Goal: Transaction & Acquisition: Purchase product/service

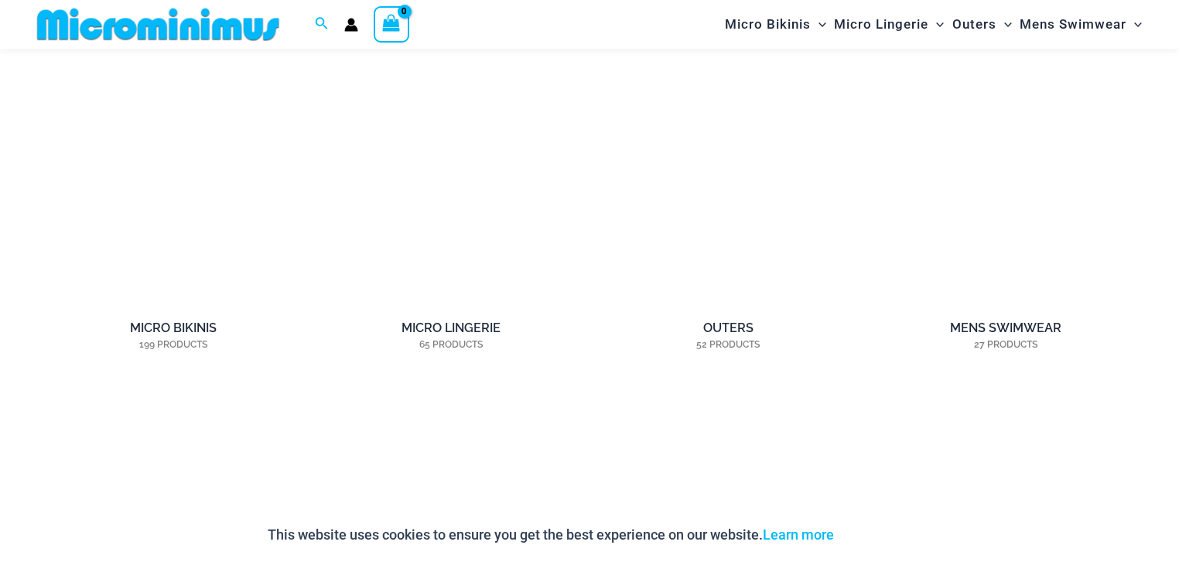
scroll to position [1299, 0]
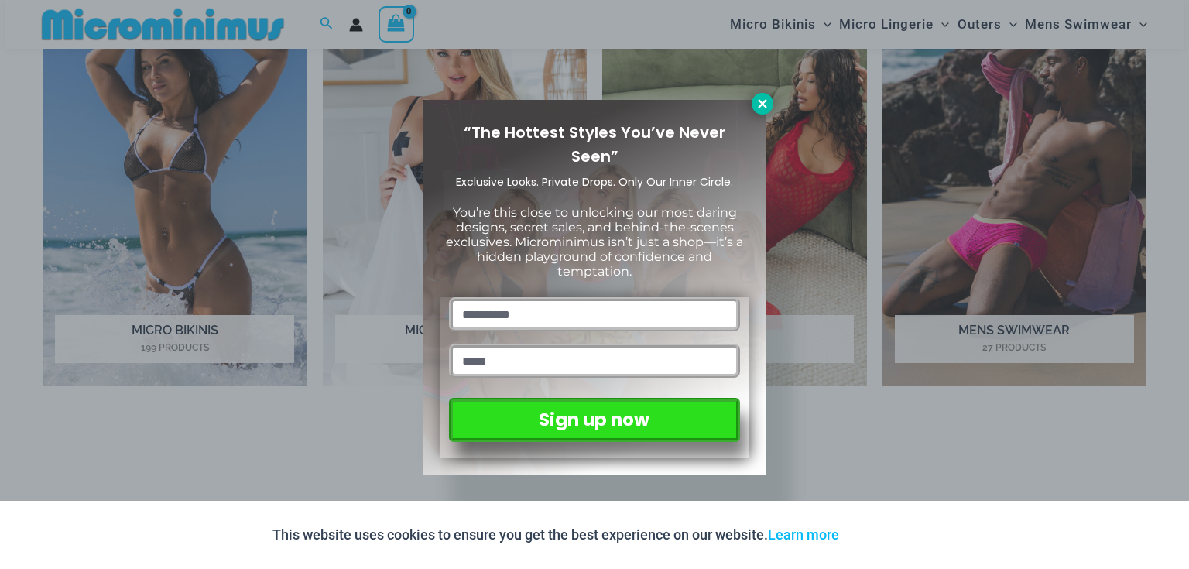
click at [762, 98] on icon at bounding box center [762, 104] width 14 height 14
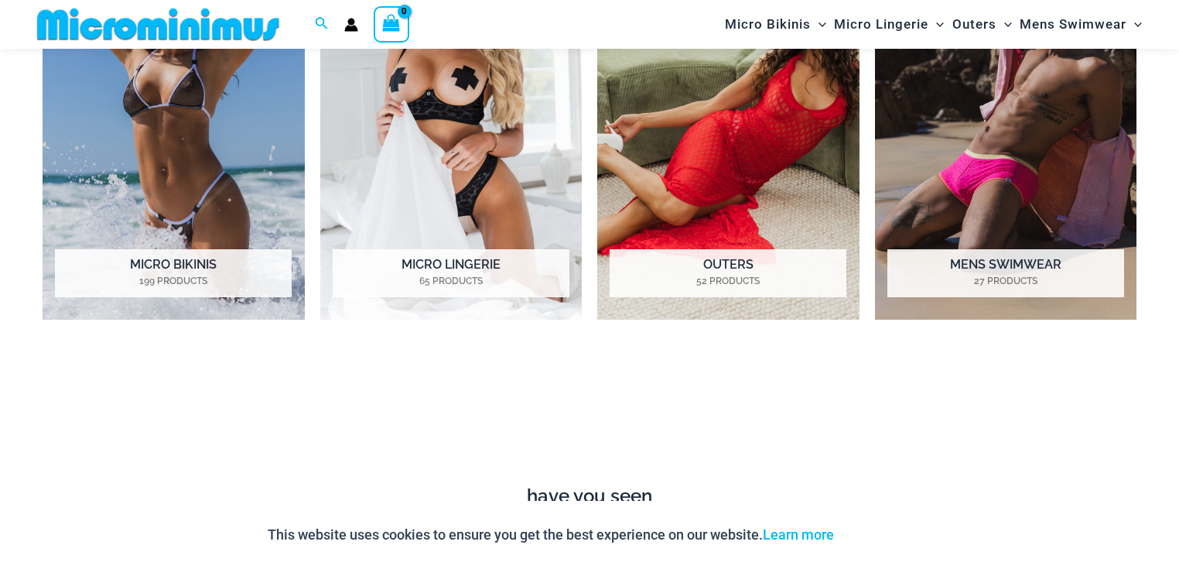
scroll to position [1362, 0]
click at [161, 143] on img "Visit product category Micro Bikinis" at bounding box center [174, 118] width 262 height 404
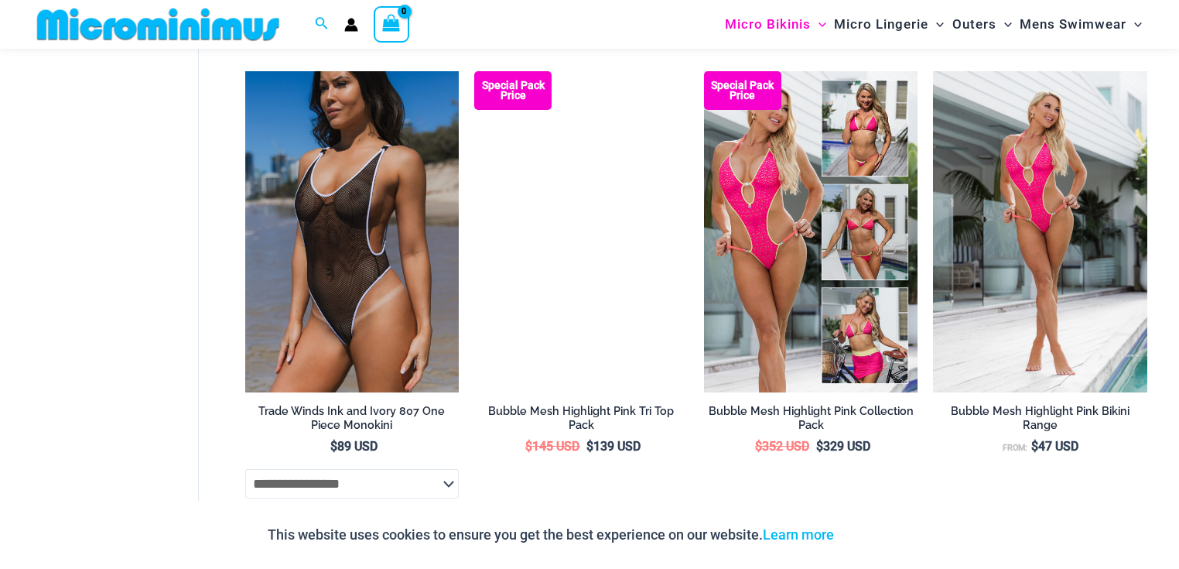
scroll to position [2841, 0]
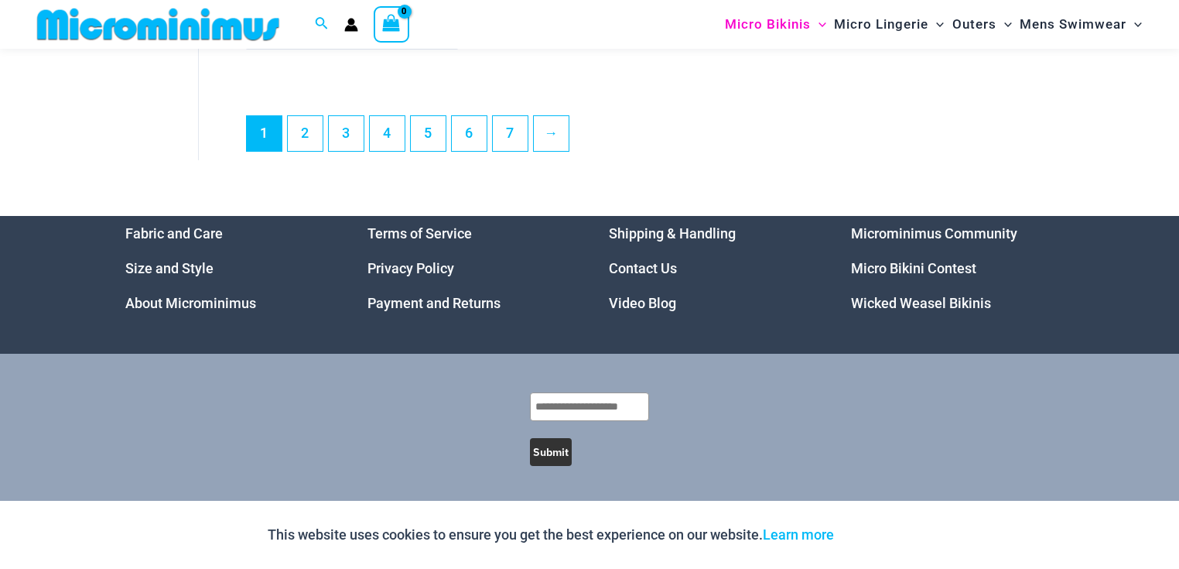
scroll to position [4760, 0]
click at [306, 134] on link "2" at bounding box center [305, 133] width 35 height 36
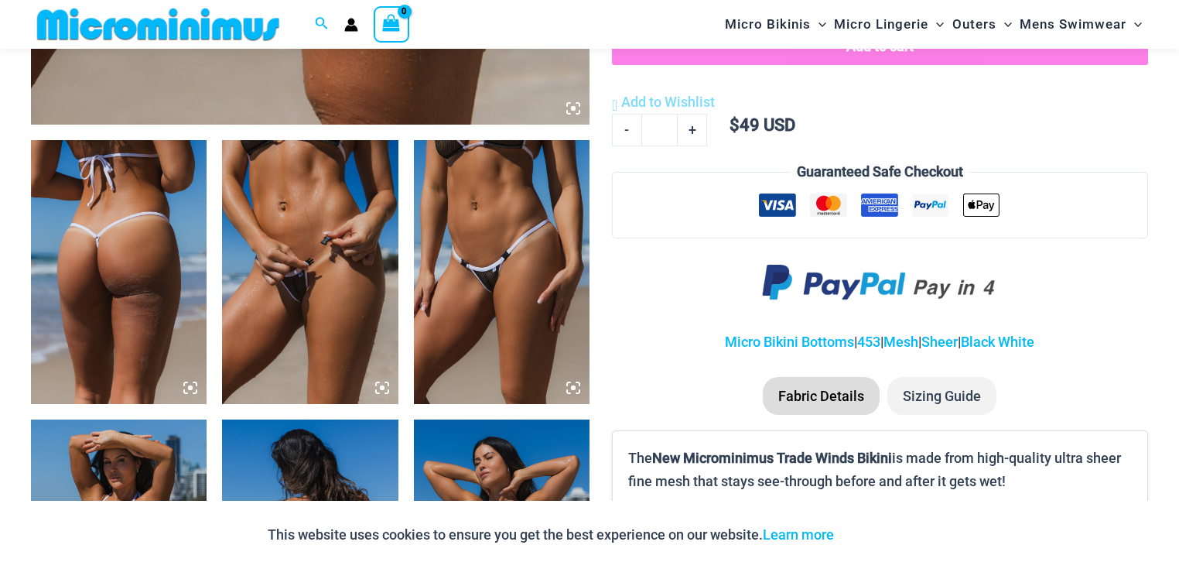
scroll to position [861, 0]
click at [374, 258] on img at bounding box center [310, 271] width 176 height 264
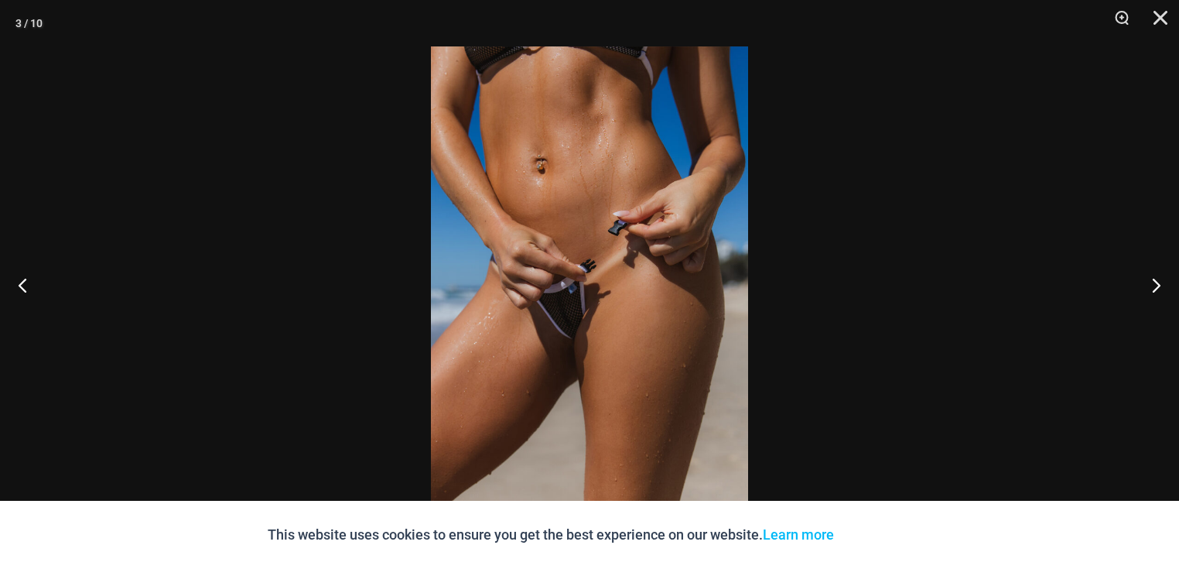
click at [523, 279] on img at bounding box center [589, 284] width 317 height 476
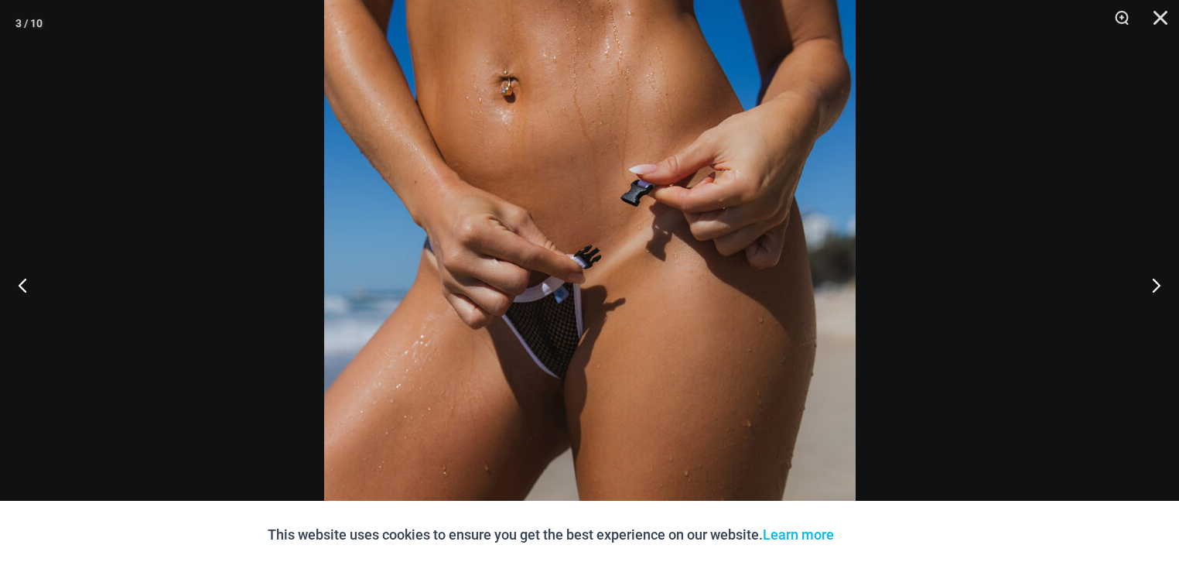
click at [978, 247] on div at bounding box center [589, 284] width 1179 height 569
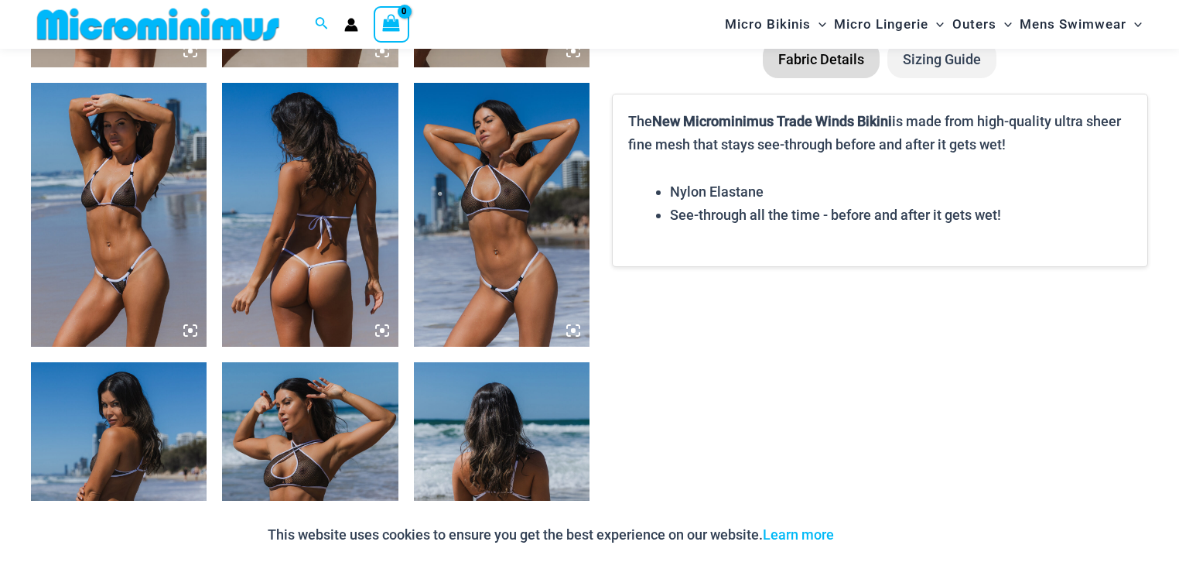
scroll to position [1198, 0]
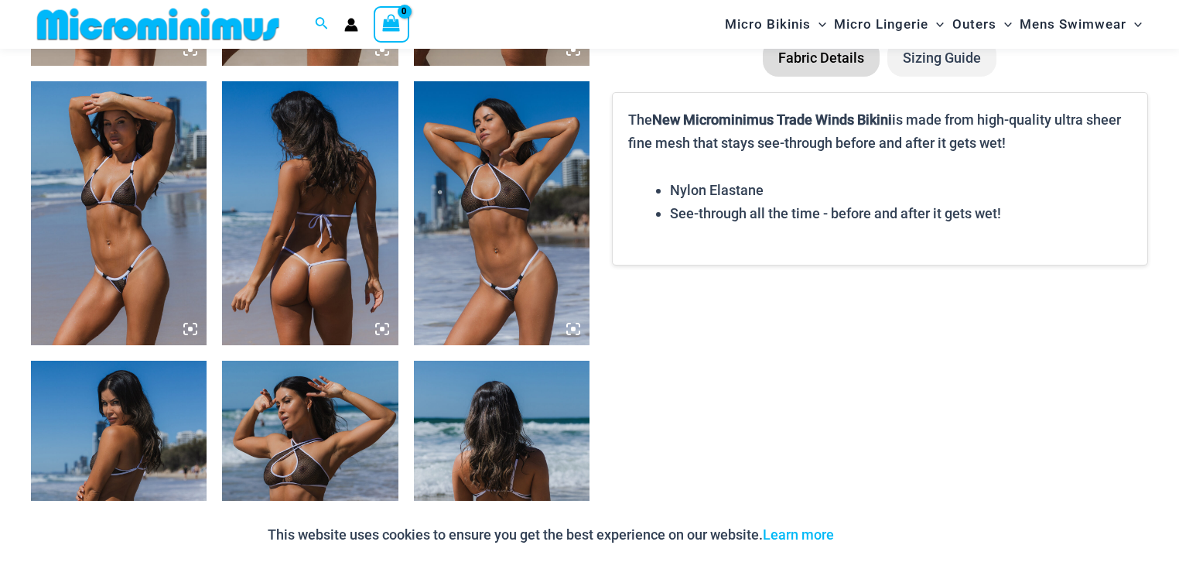
click at [102, 255] on img at bounding box center [119, 213] width 176 height 264
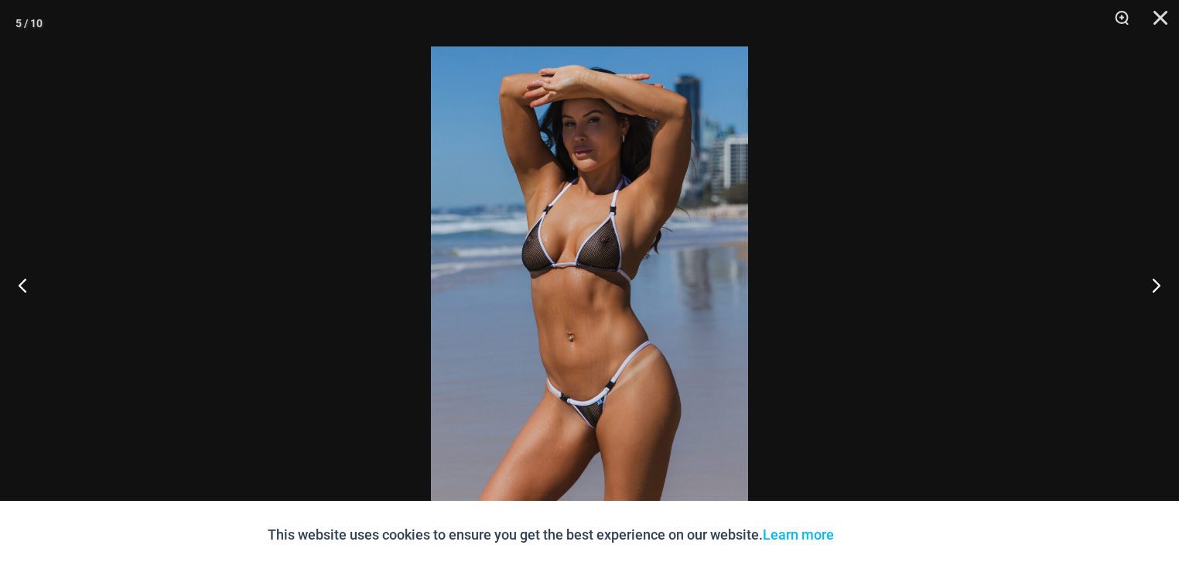
click at [622, 251] on img at bounding box center [589, 284] width 317 height 476
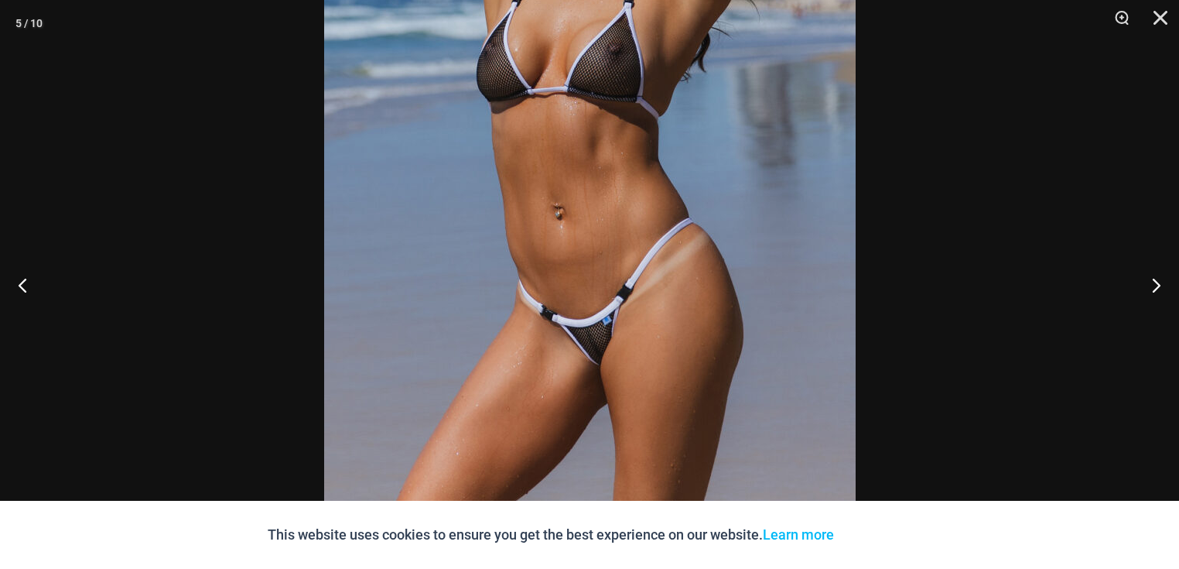
click at [963, 204] on div at bounding box center [589, 284] width 1179 height 569
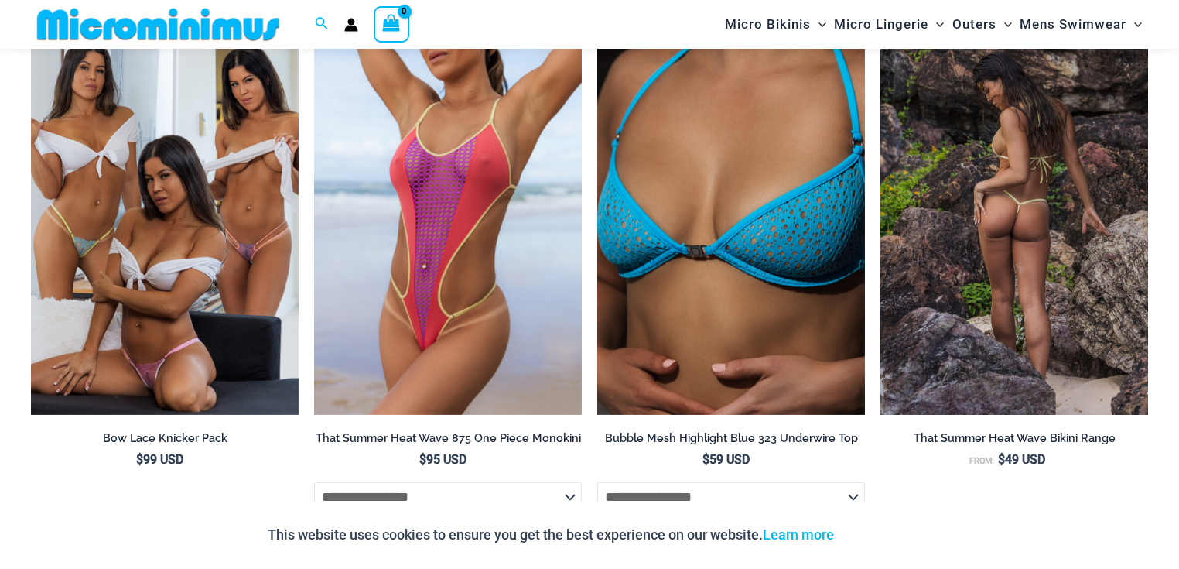
scroll to position [2994, 0]
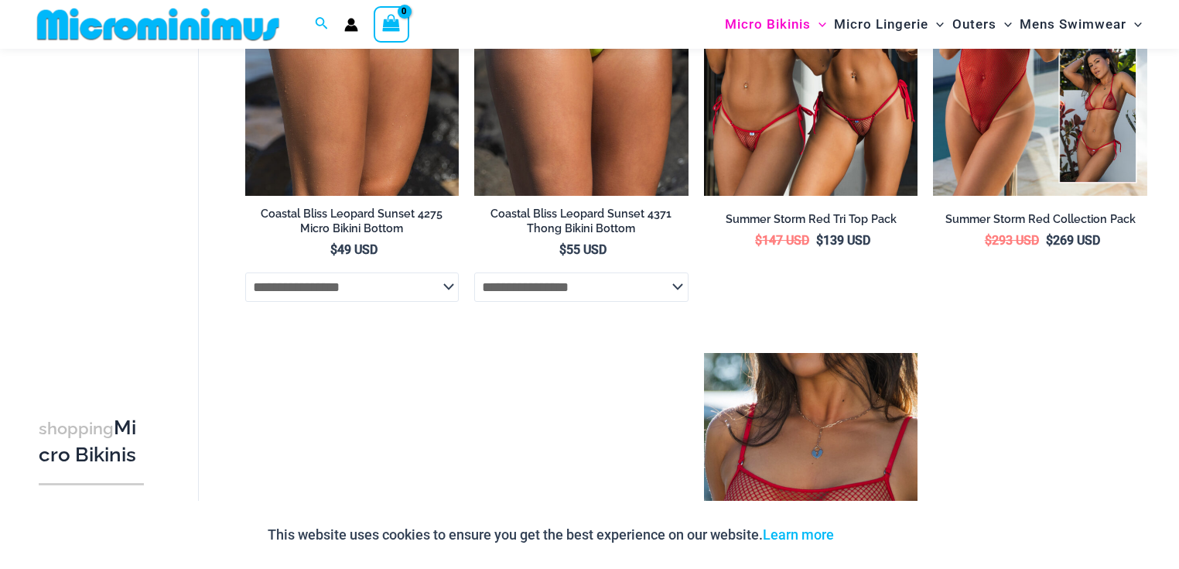
scroll to position [2213, 0]
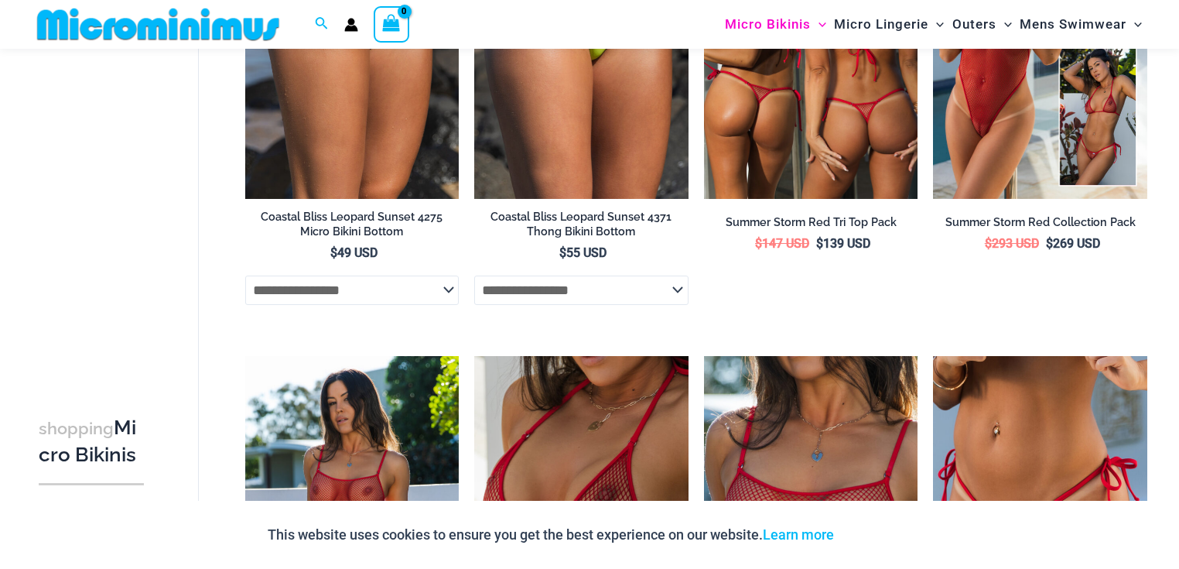
click at [840, 184] on img at bounding box center [811, 38] width 214 height 321
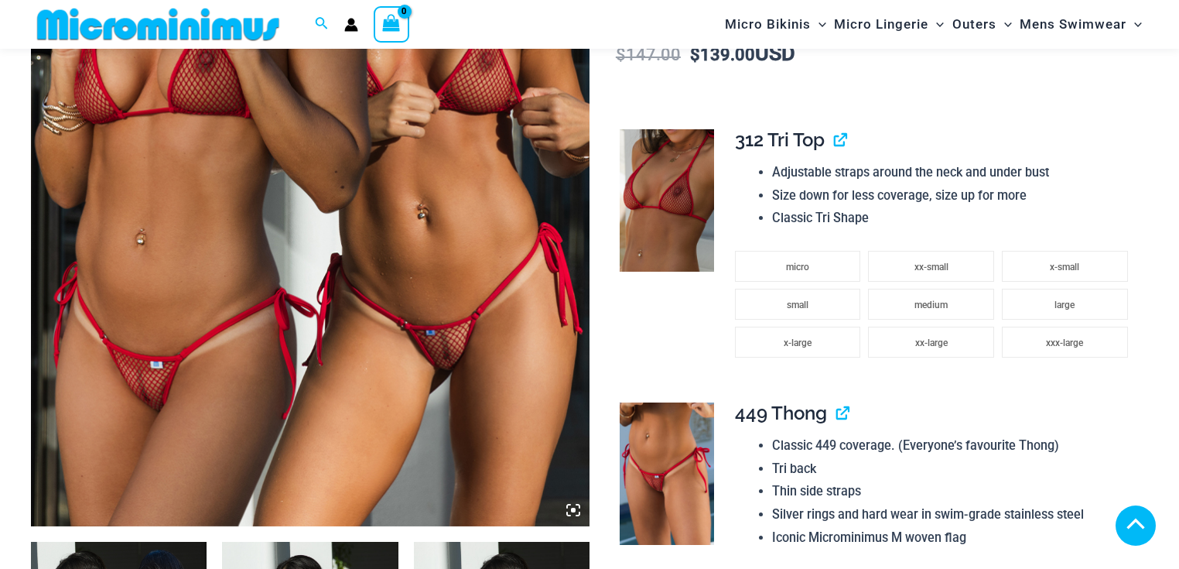
scroll to position [540, 0]
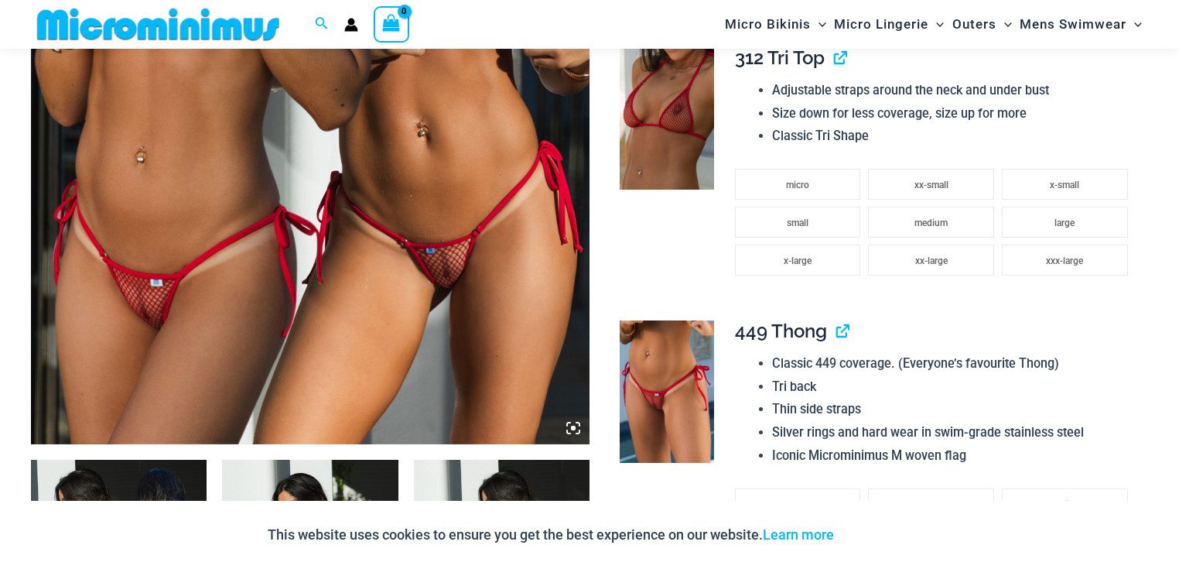
click at [573, 430] on icon at bounding box center [573, 428] width 5 height 5
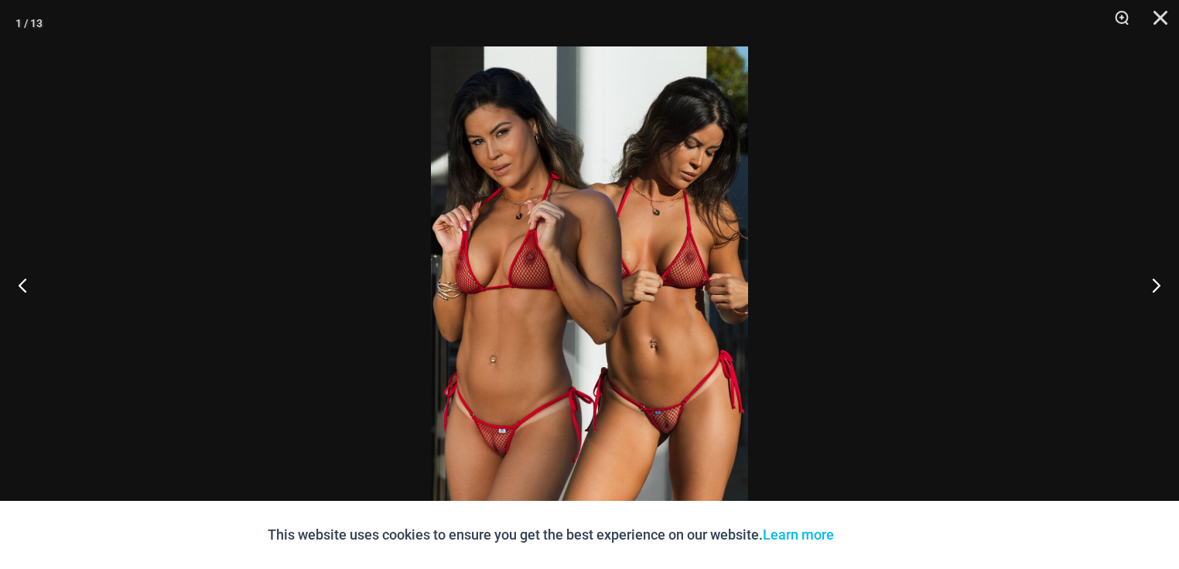
click at [644, 307] on img at bounding box center [589, 284] width 317 height 476
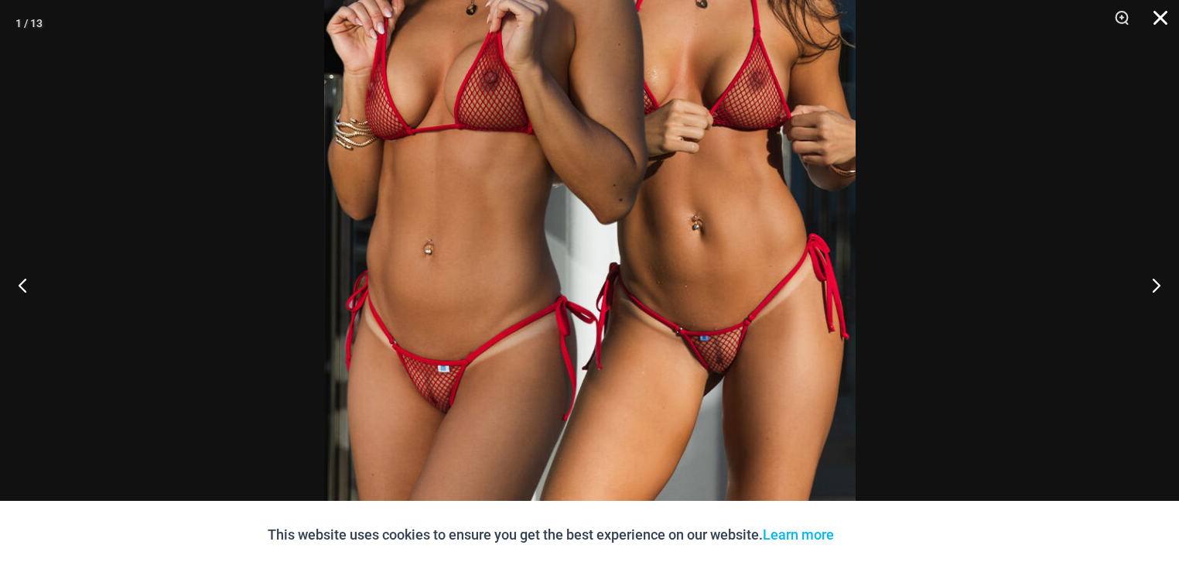
click at [1162, 19] on button "Close" at bounding box center [1155, 23] width 39 height 46
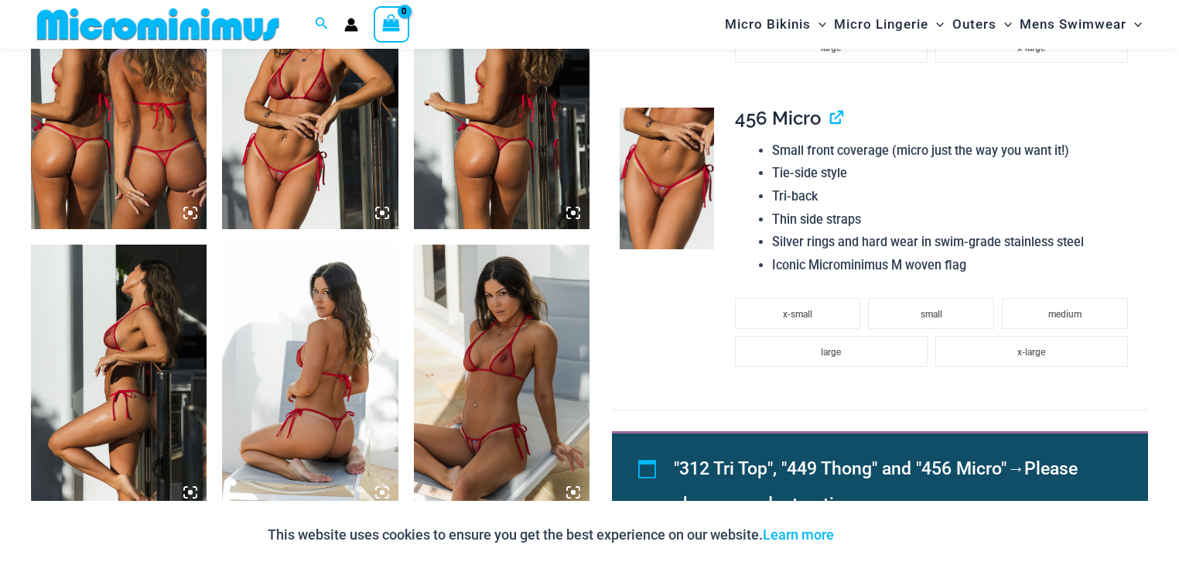
scroll to position [1035, 0]
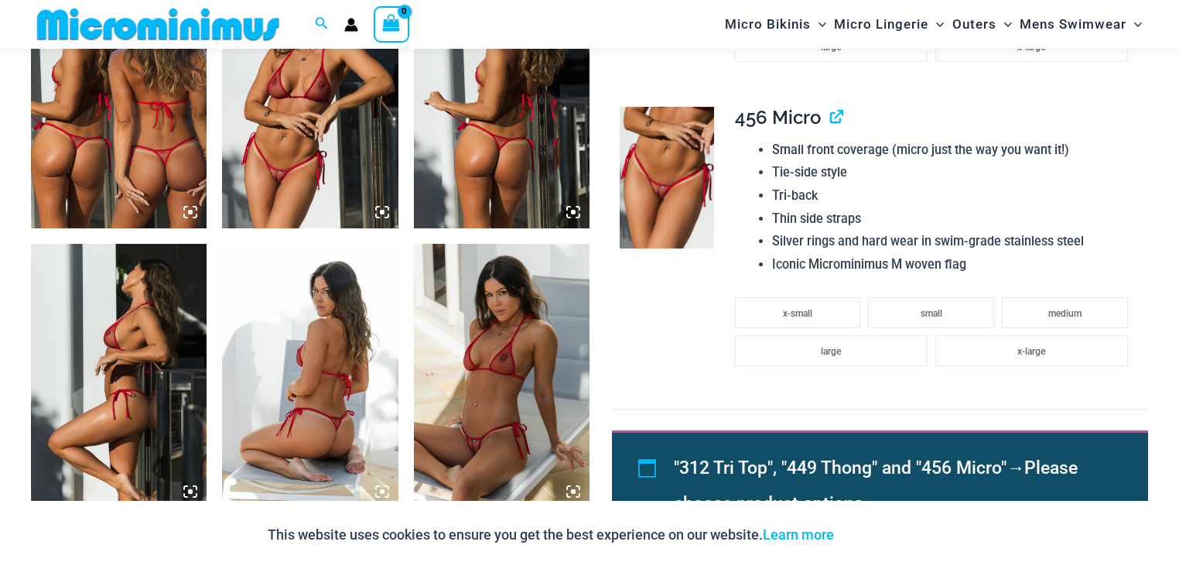
click at [331, 156] on img at bounding box center [310, 96] width 176 height 264
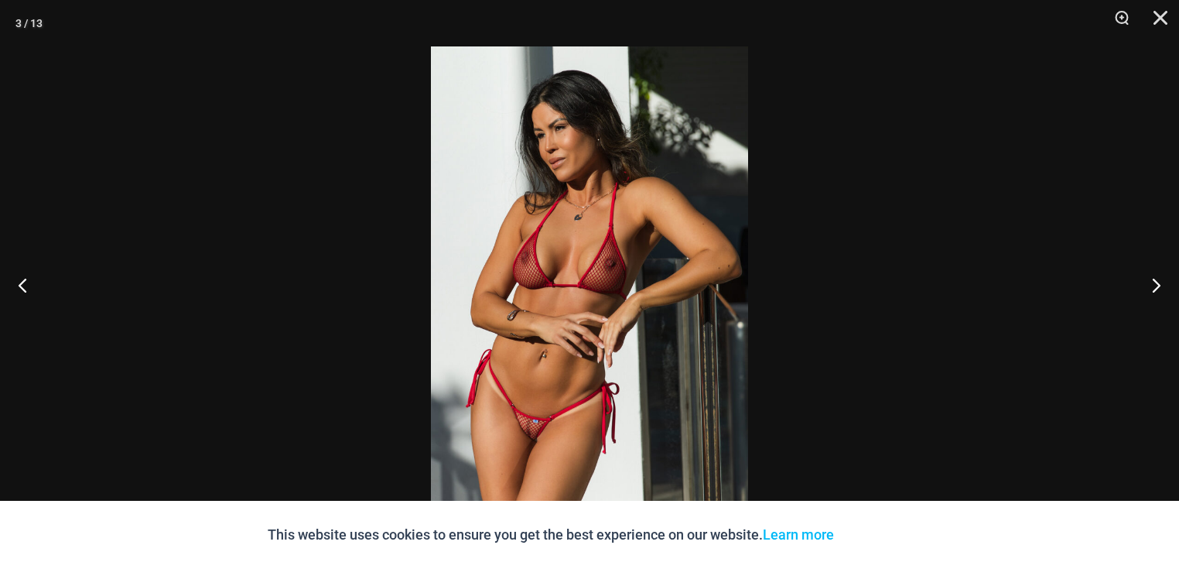
click at [755, 412] on div at bounding box center [589, 284] width 1179 height 569
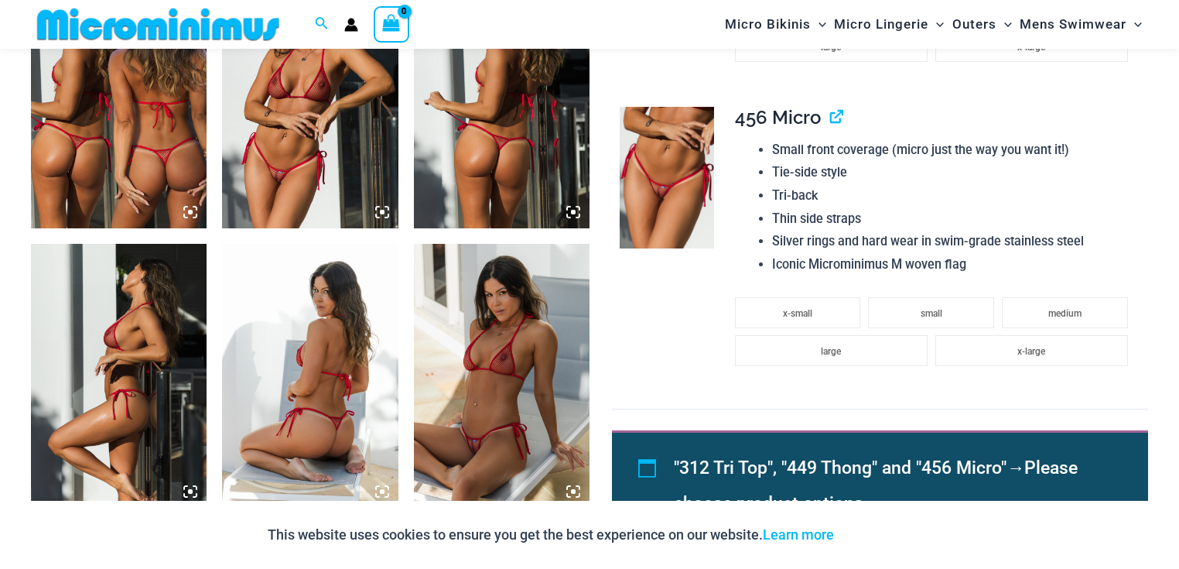
click at [347, 126] on img at bounding box center [310, 96] width 176 height 264
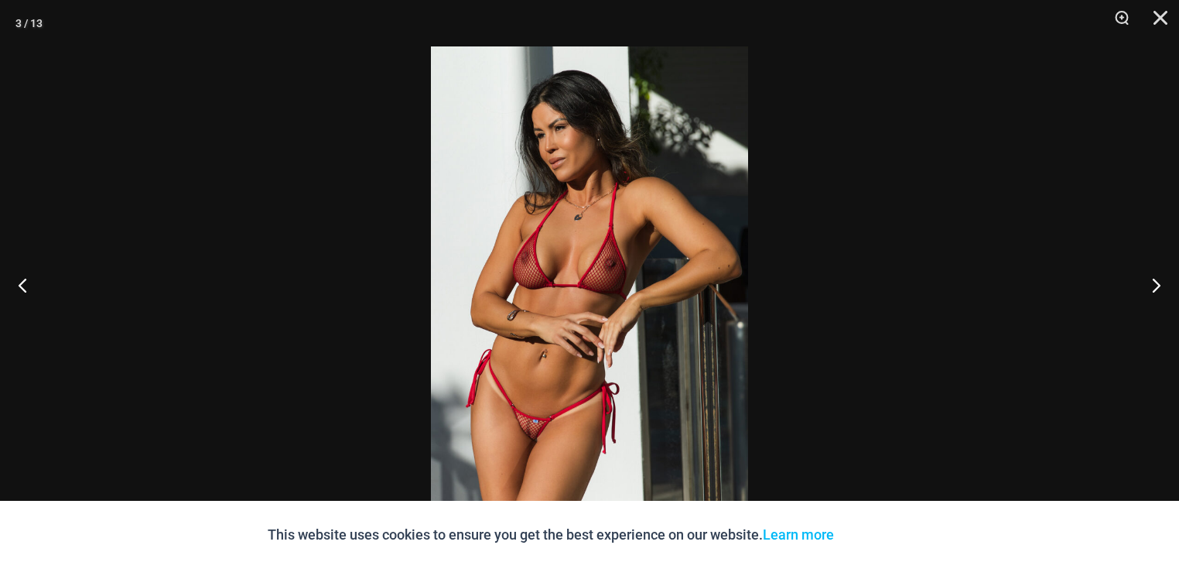
click at [602, 295] on img at bounding box center [589, 284] width 317 height 476
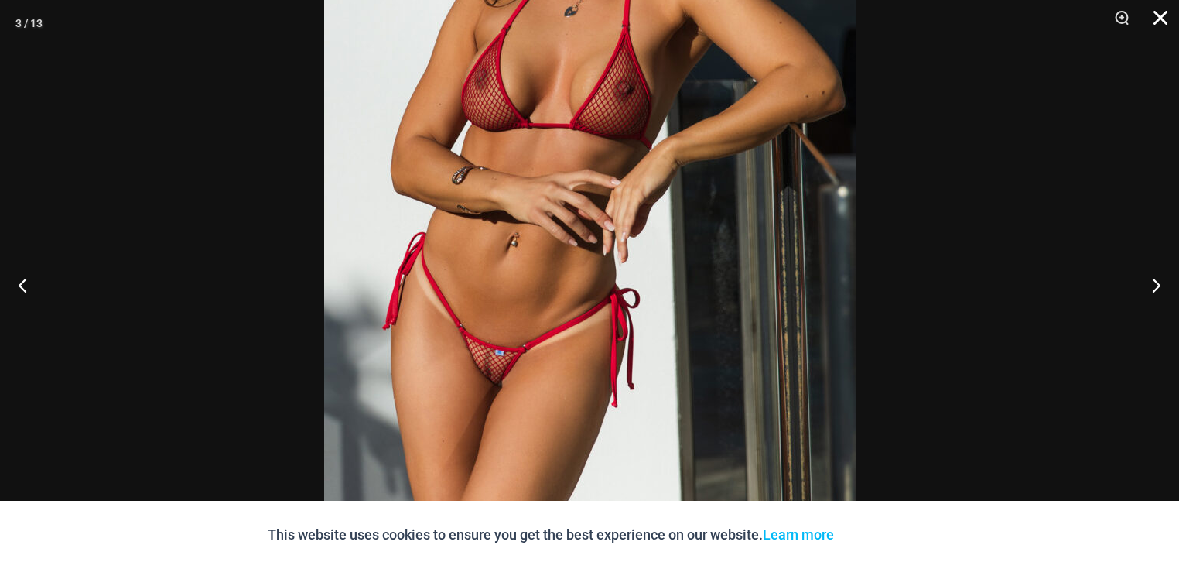
click at [1162, 8] on button "Close" at bounding box center [1155, 23] width 39 height 46
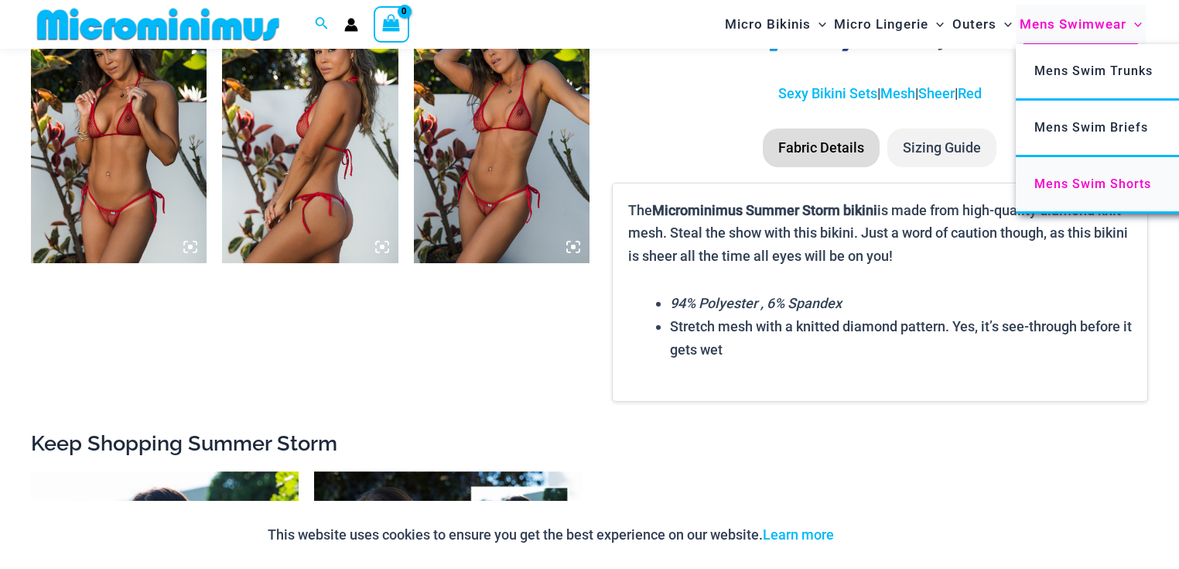
scroll to position [1839, 0]
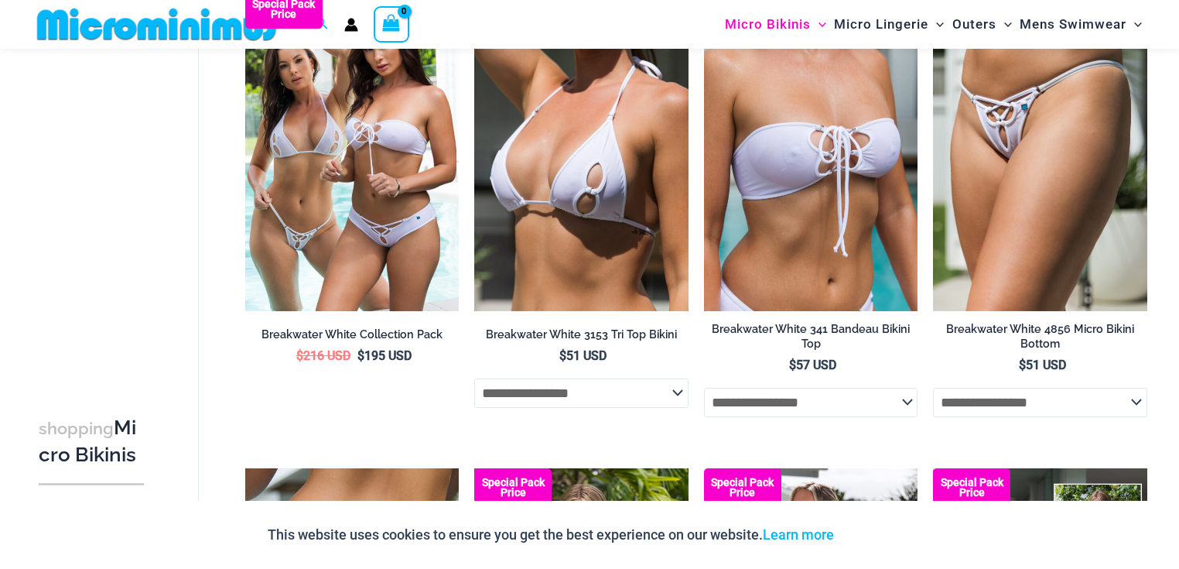
scroll to position [666, 0]
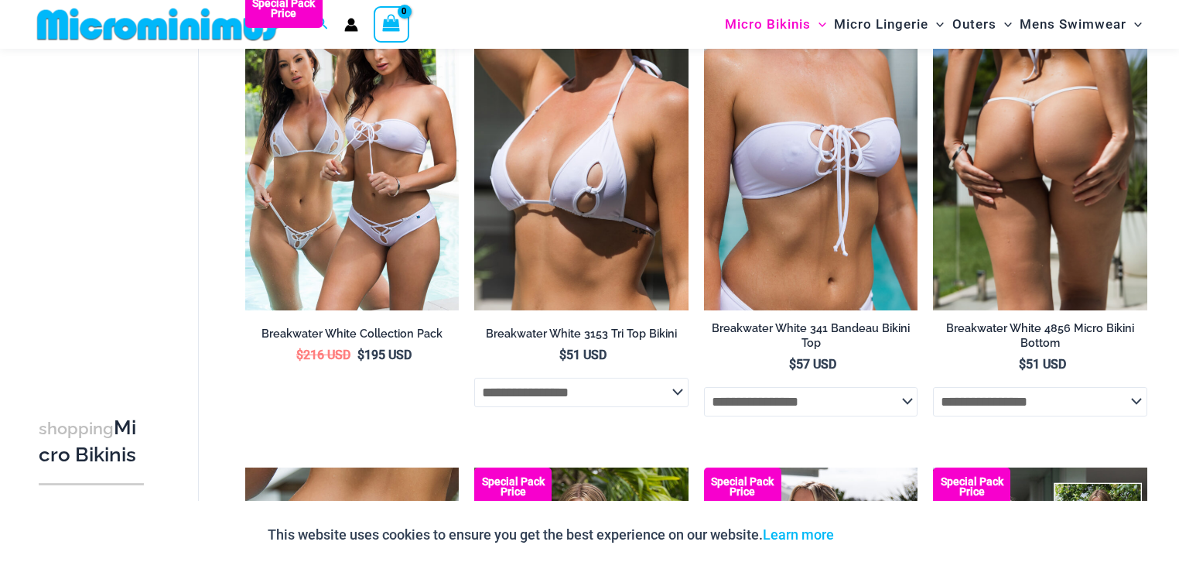
click at [1066, 223] on img at bounding box center [1040, 149] width 214 height 321
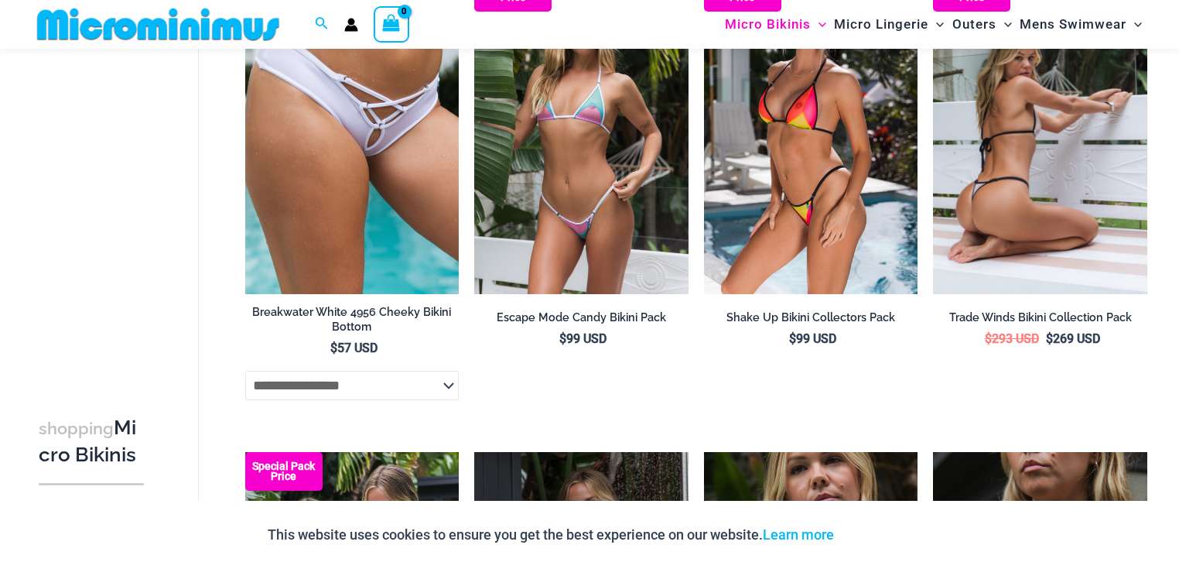
scroll to position [1162, 0]
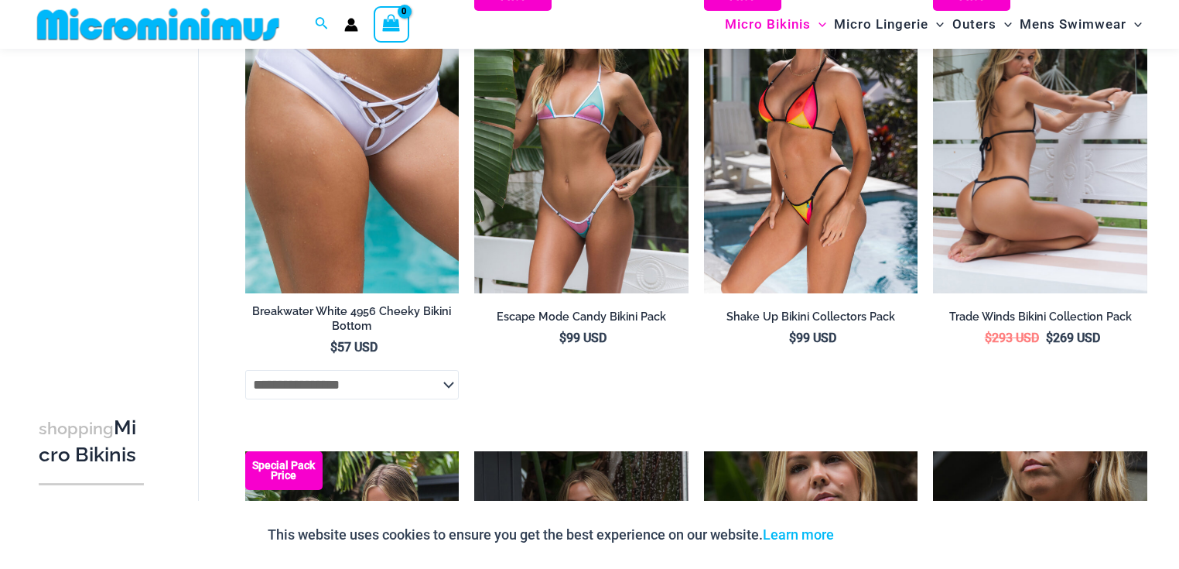
click at [1108, 250] on img at bounding box center [1040, 132] width 214 height 321
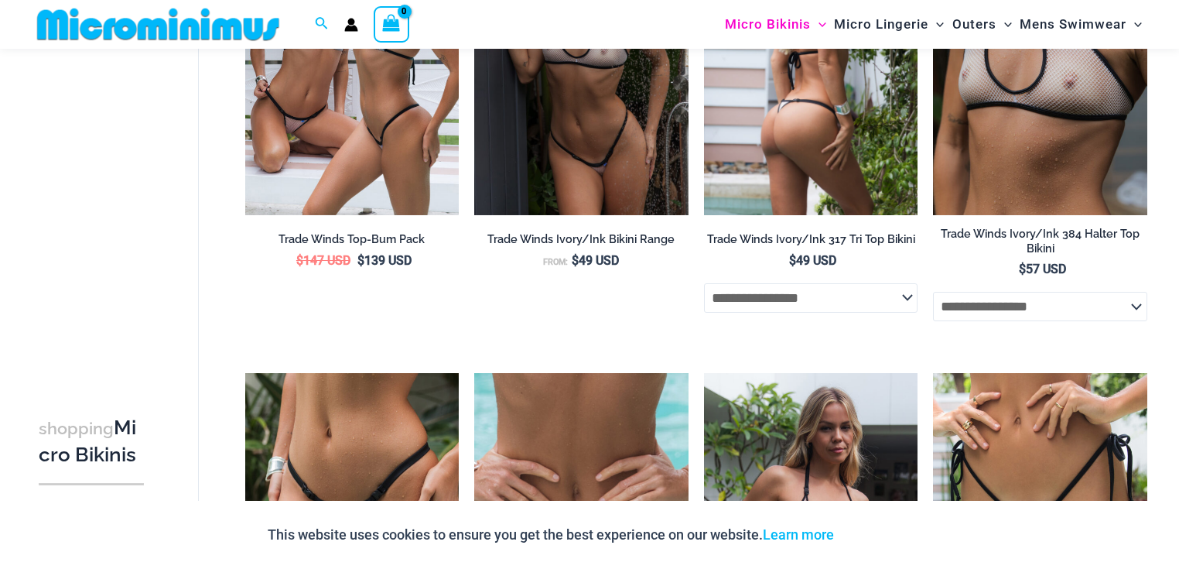
scroll to position [1719, 0]
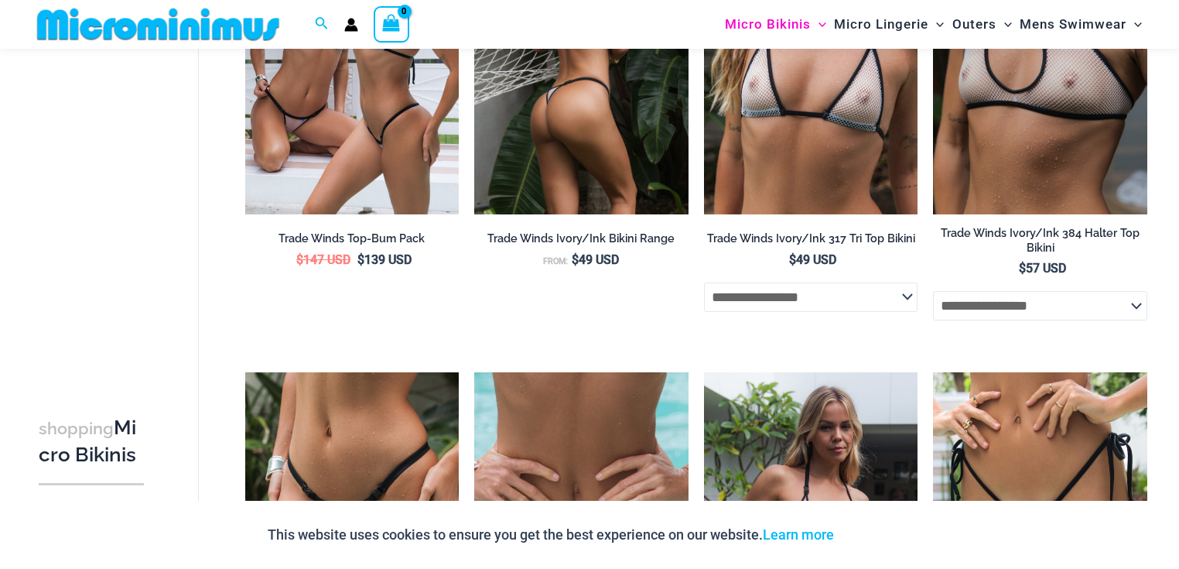
click at [607, 215] on img at bounding box center [581, 54] width 214 height 321
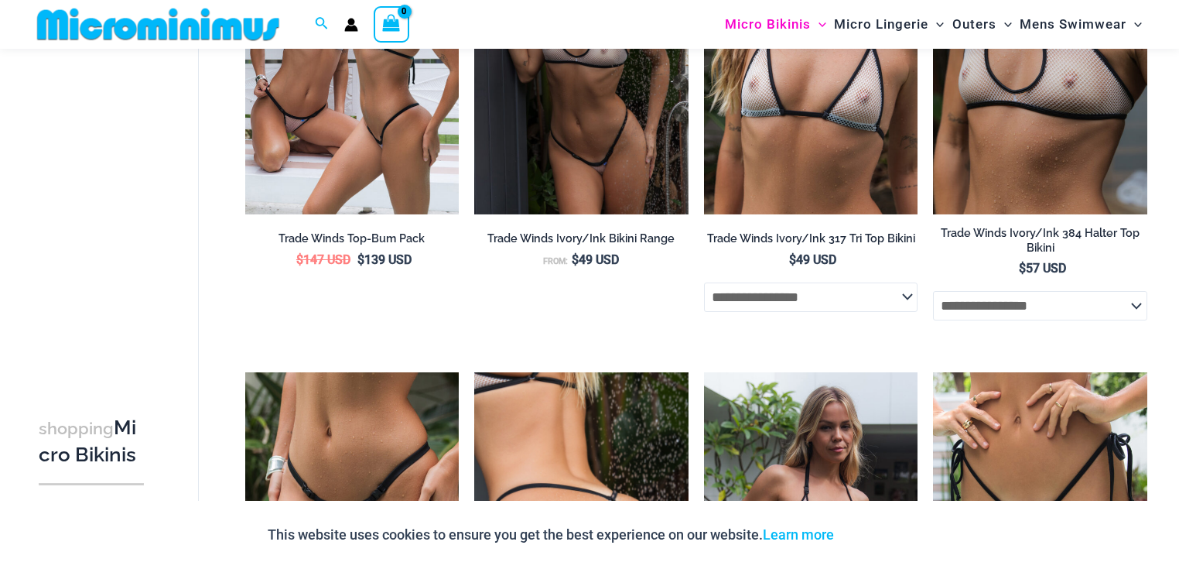
click at [659, 372] on img at bounding box center [581, 532] width 214 height 321
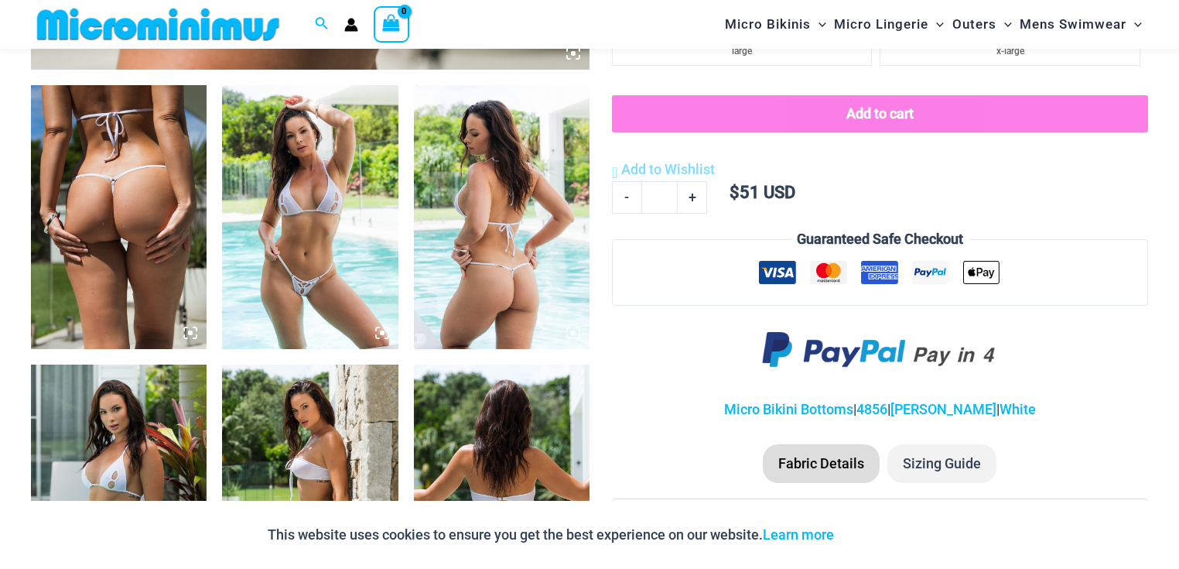
scroll to position [914, 0]
click at [293, 263] on img at bounding box center [310, 218] width 176 height 264
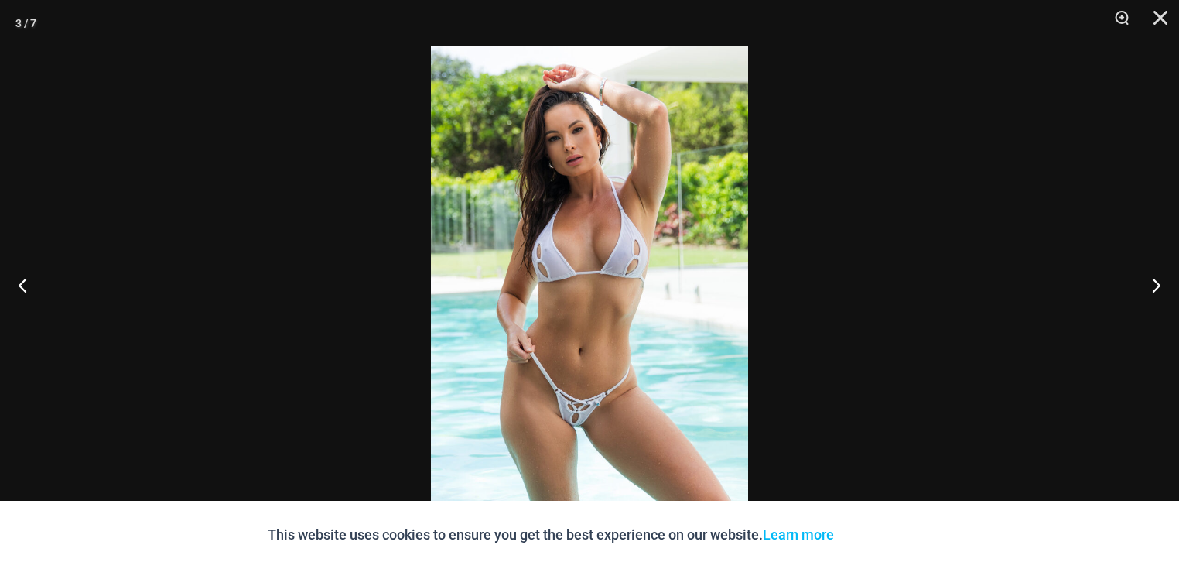
click at [622, 297] on img at bounding box center [589, 284] width 317 height 476
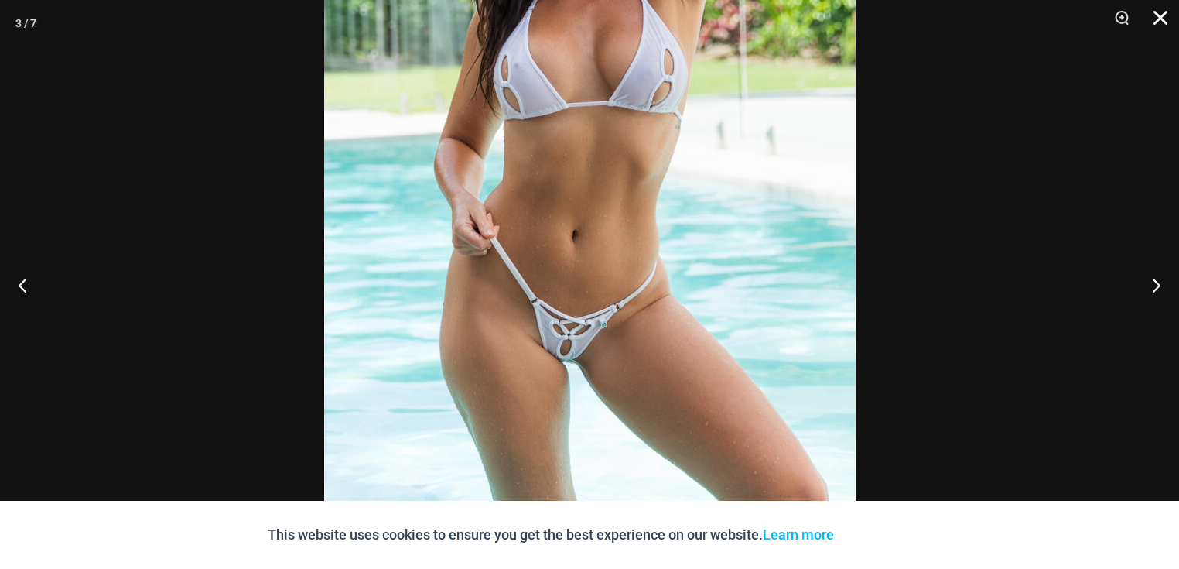
click at [1162, 10] on button "Close" at bounding box center [1155, 23] width 39 height 46
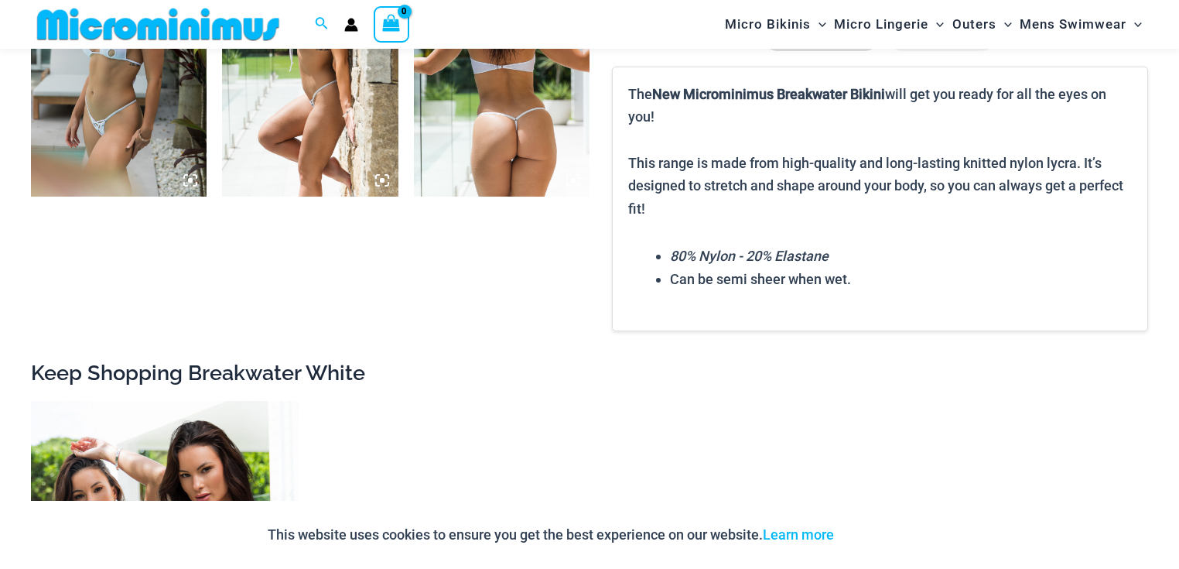
scroll to position [1347, 0]
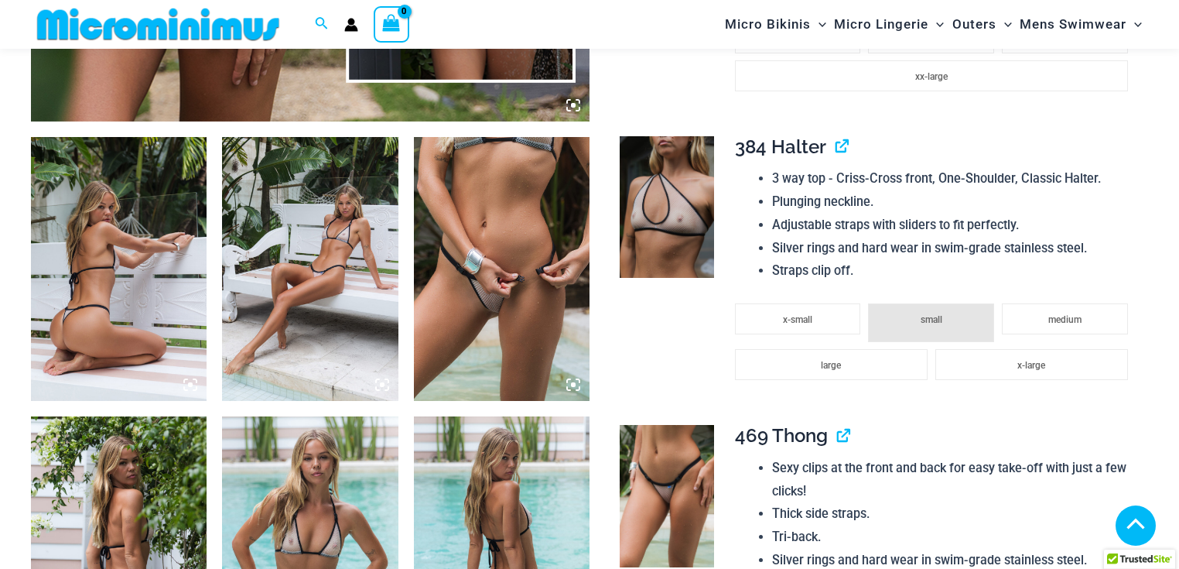
scroll to position [864, 0]
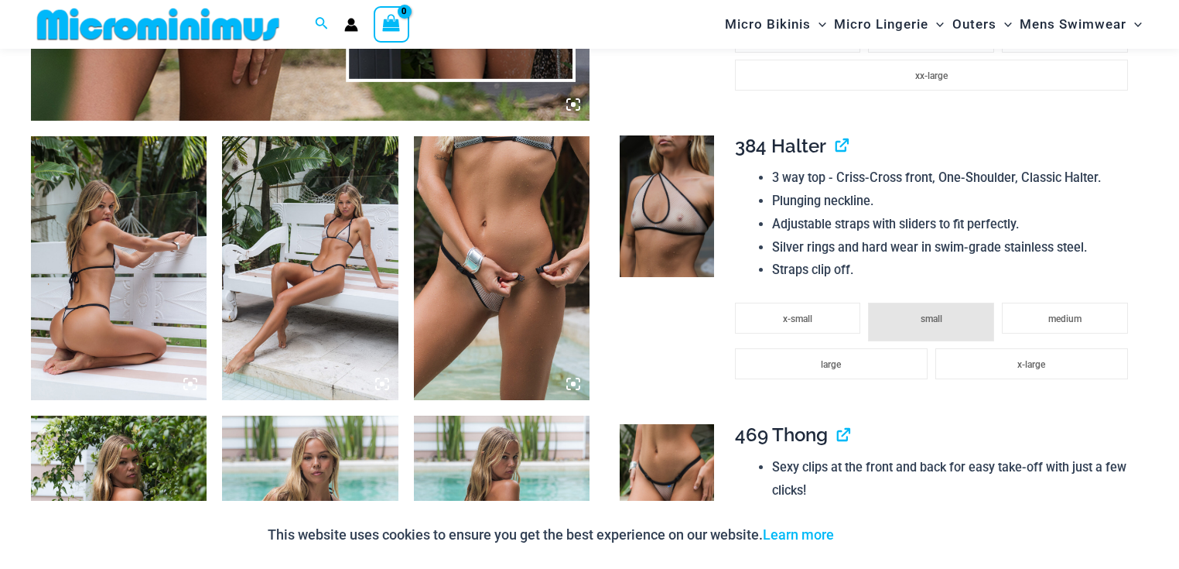
click at [554, 304] on img at bounding box center [502, 268] width 176 height 264
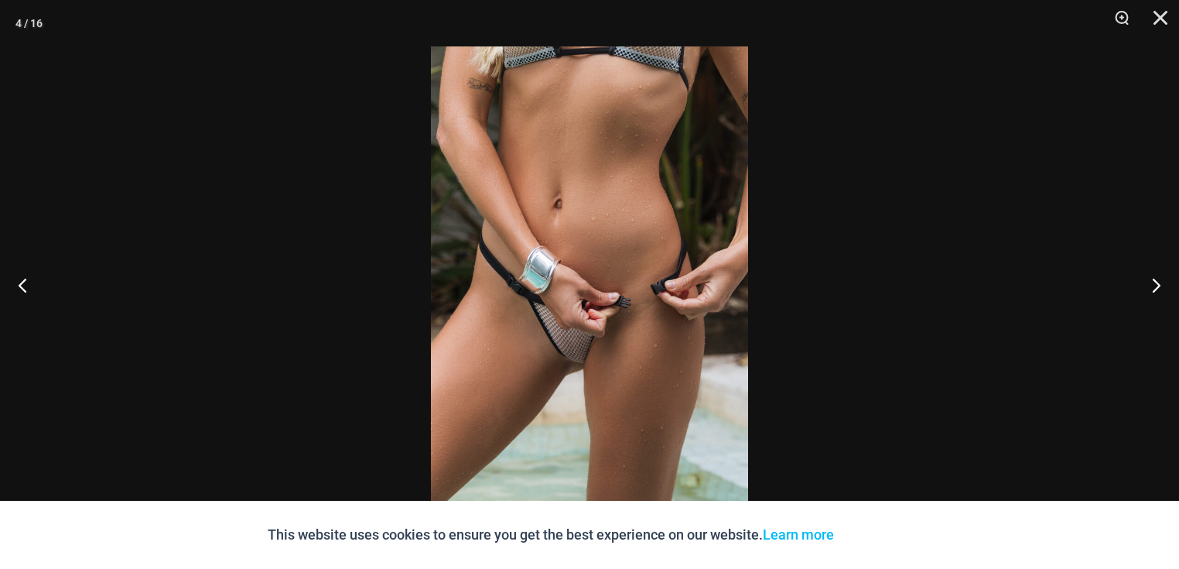
click at [553, 305] on img at bounding box center [589, 284] width 317 height 476
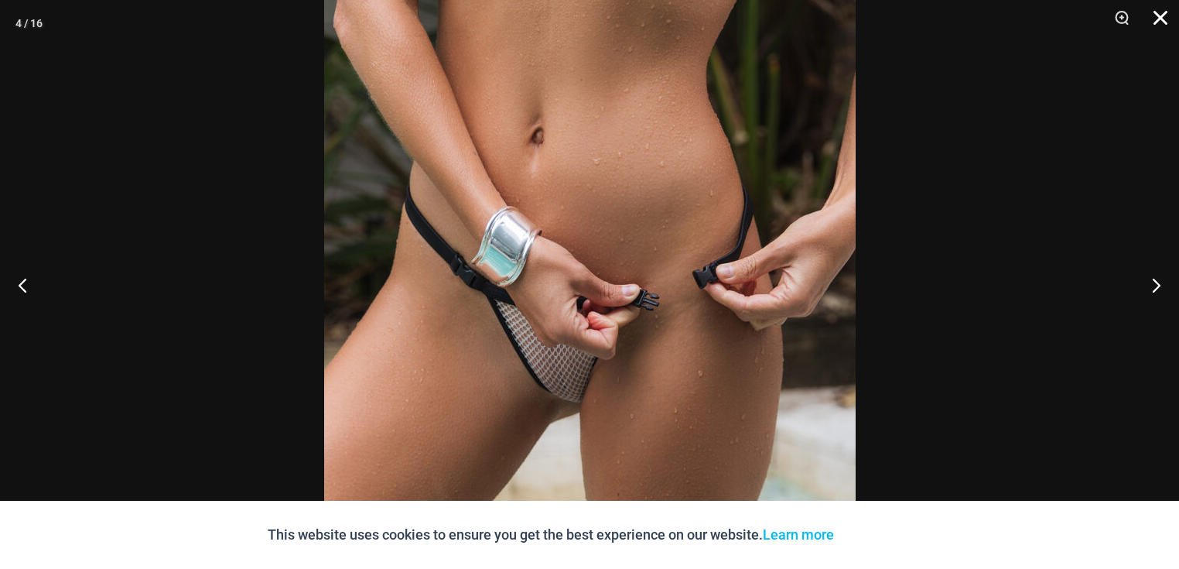
click at [1158, 17] on button "Close" at bounding box center [1155, 23] width 39 height 46
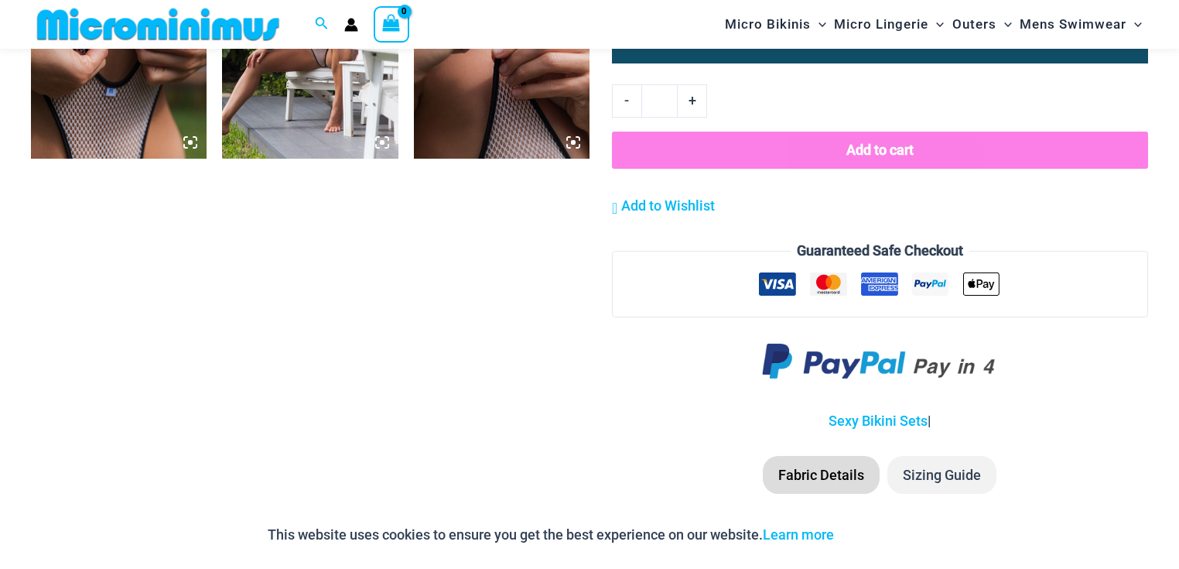
scroll to position [2225, 0]
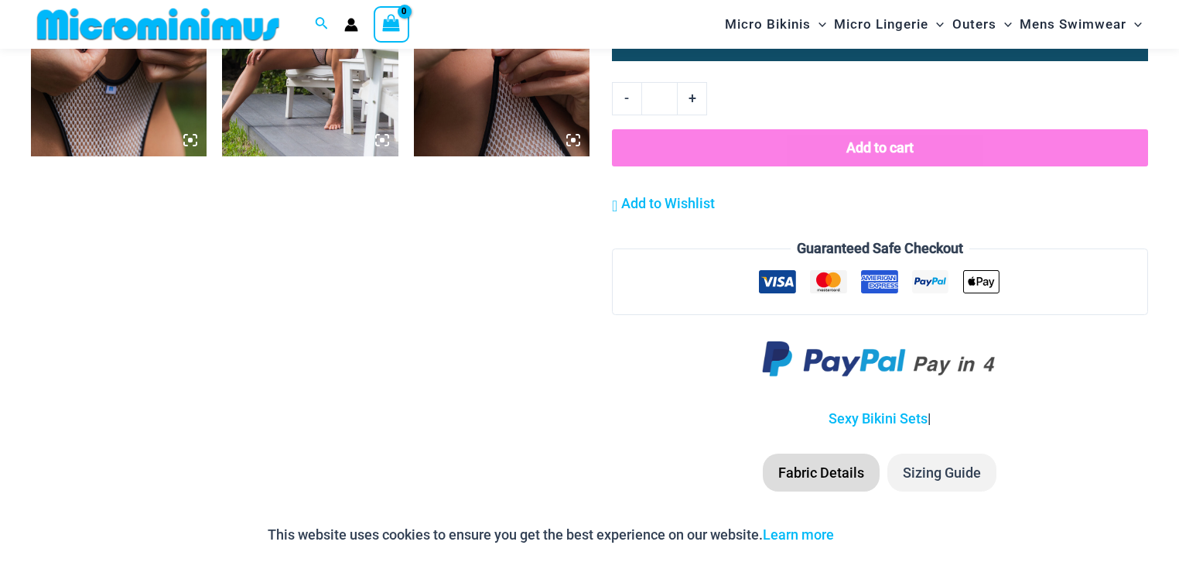
click at [260, 78] on img at bounding box center [310, 24] width 176 height 264
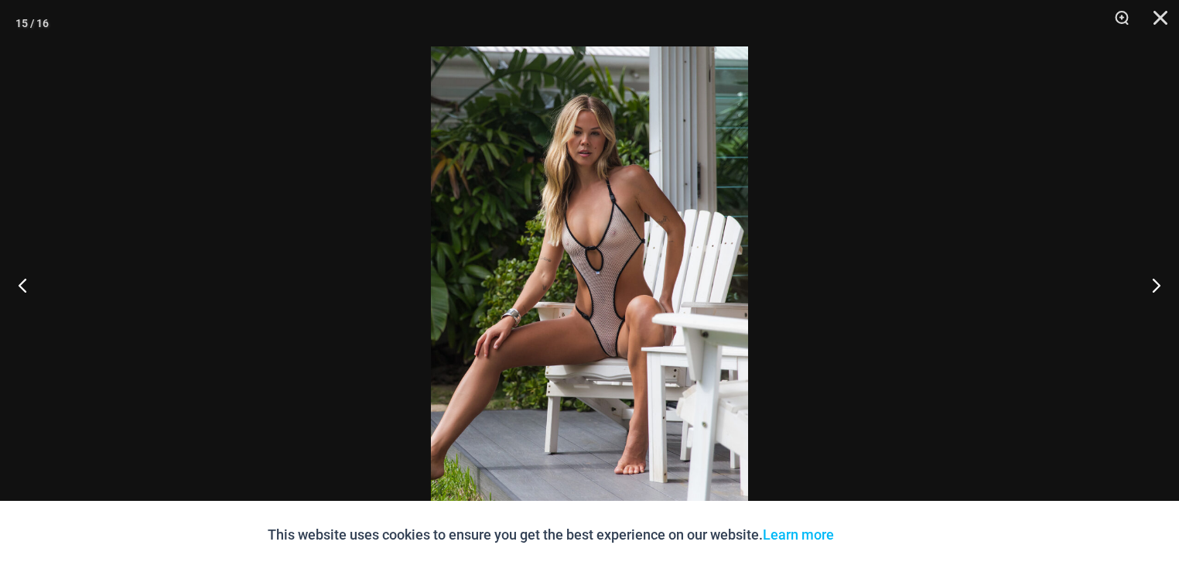
click at [635, 286] on img at bounding box center [589, 284] width 317 height 476
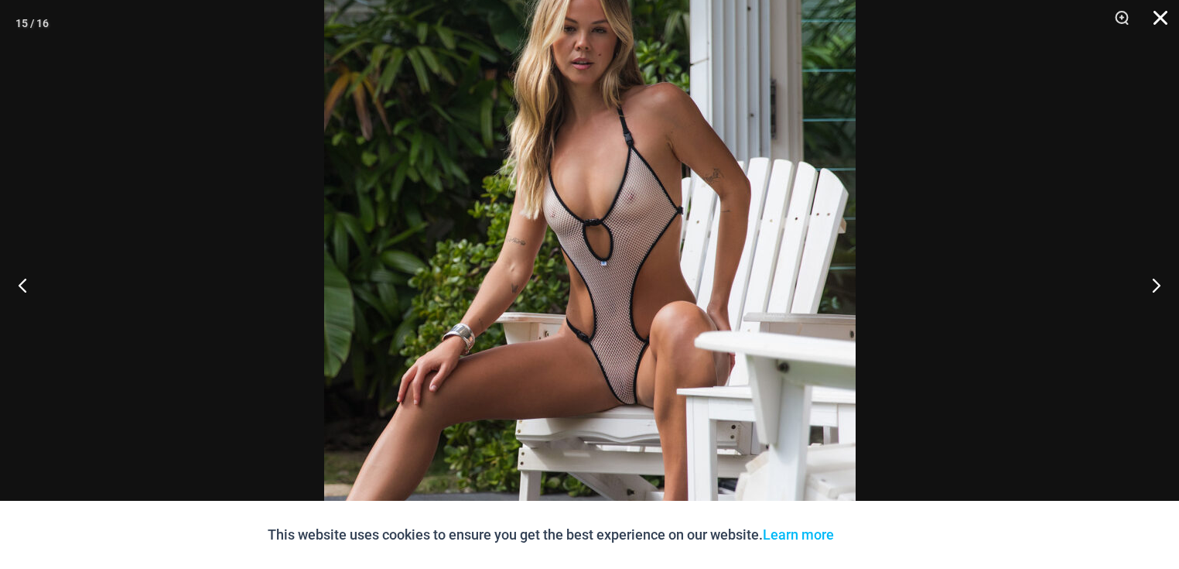
click at [1163, 21] on button "Close" at bounding box center [1155, 23] width 39 height 46
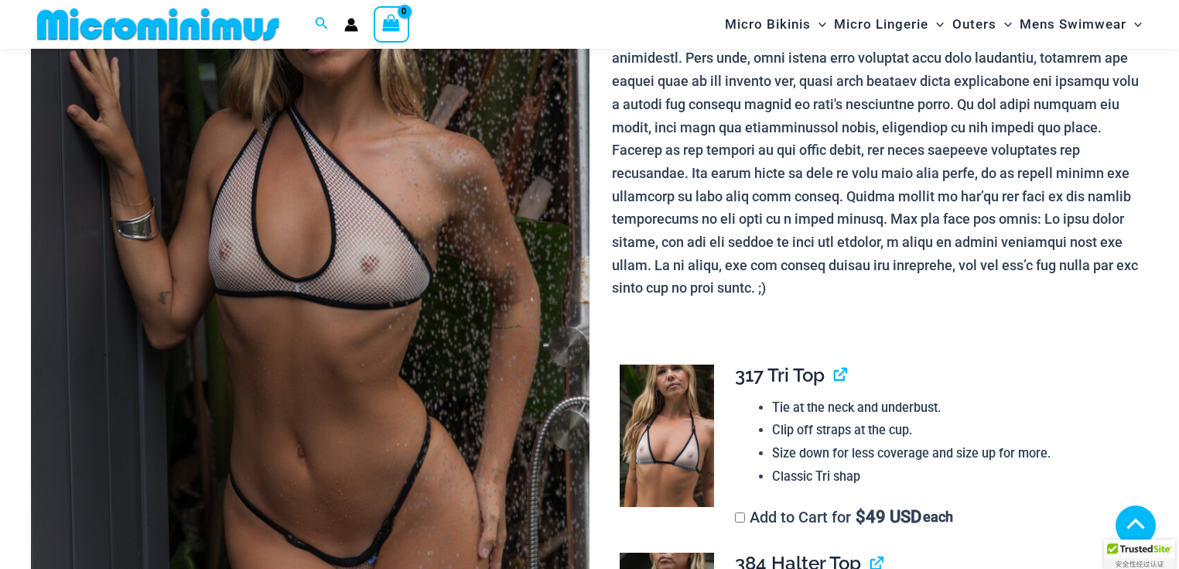
scroll to position [915, 0]
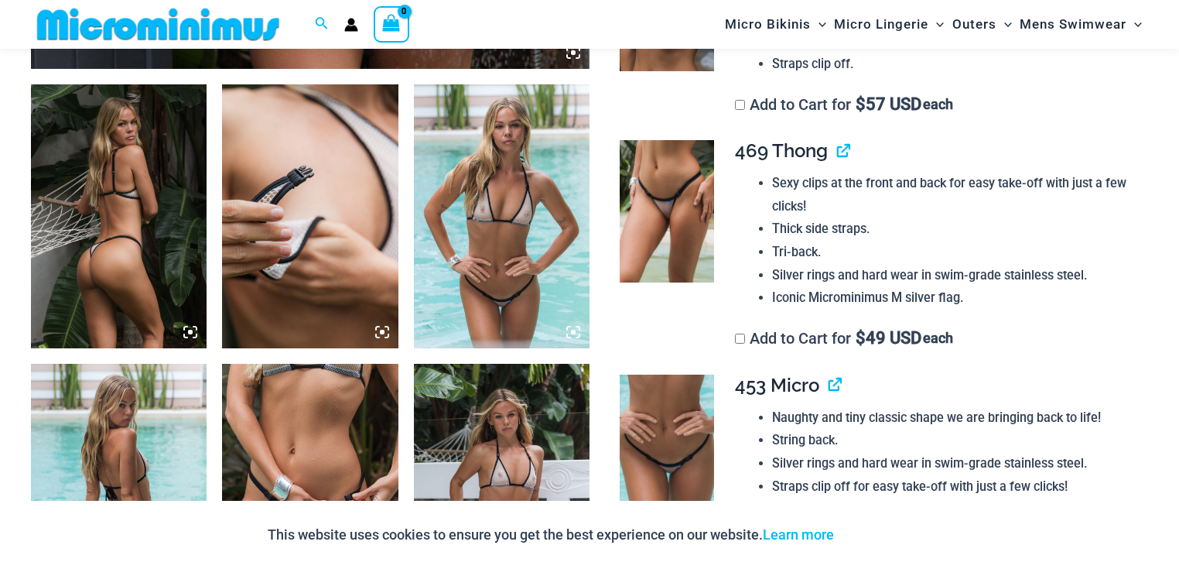
click at [300, 497] on img at bounding box center [310, 496] width 176 height 264
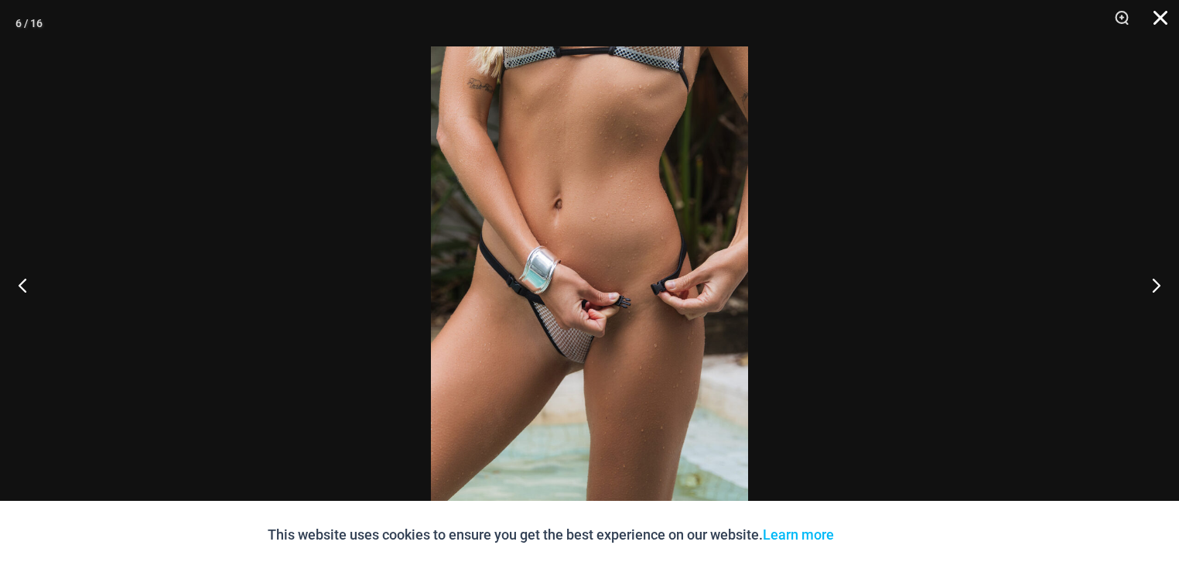
click at [1158, 22] on button "Close" at bounding box center [1155, 23] width 39 height 46
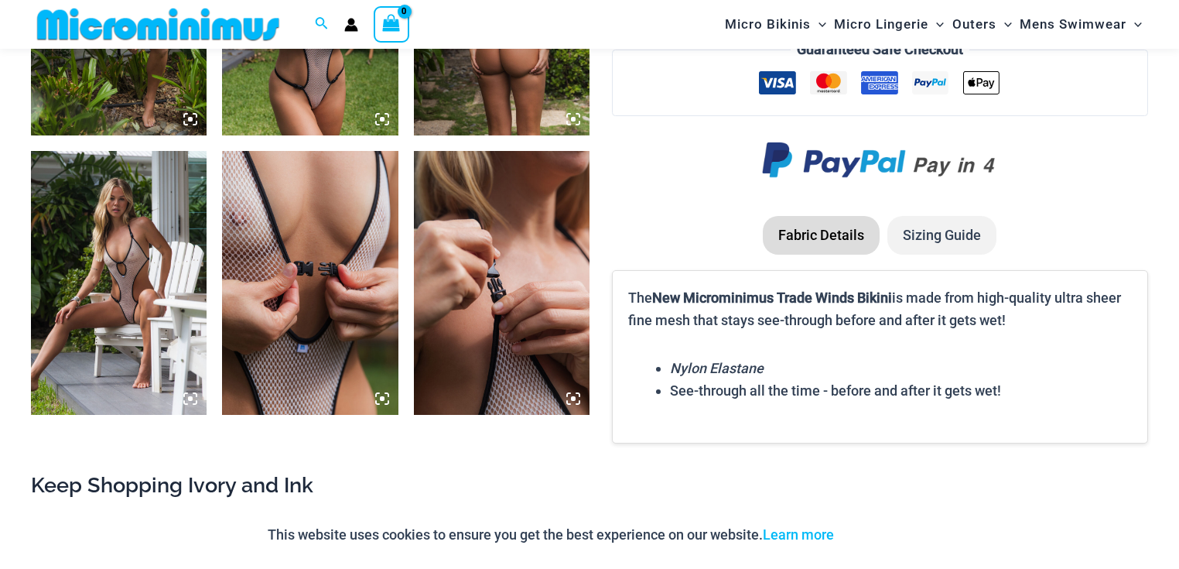
scroll to position [1967, 0]
click at [384, 340] on img at bounding box center [310, 282] width 176 height 264
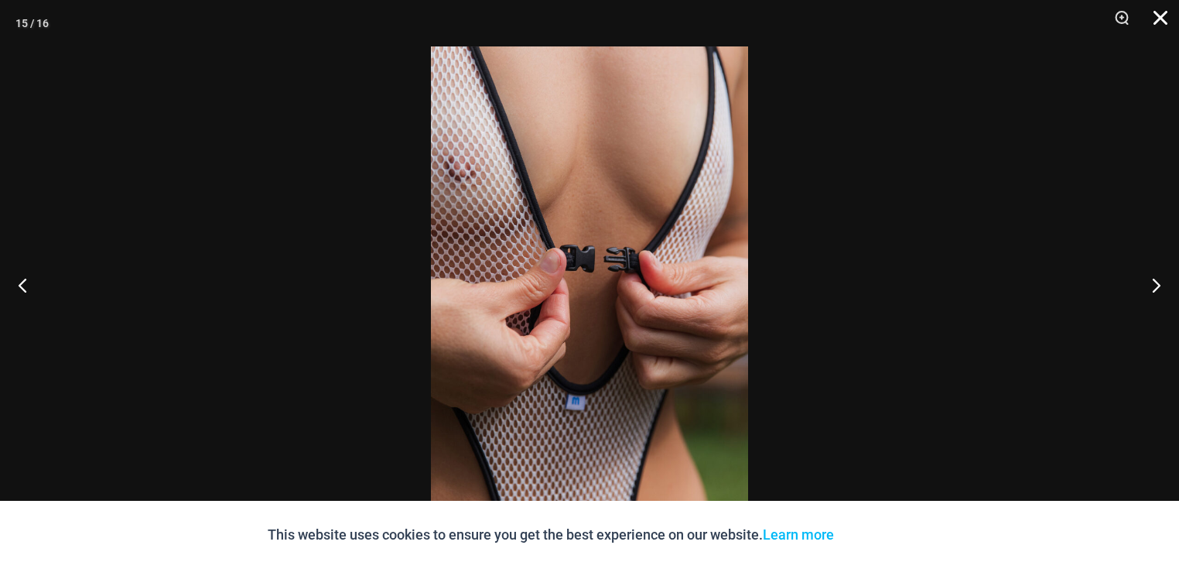
click at [1158, 26] on button "Close" at bounding box center [1155, 23] width 39 height 46
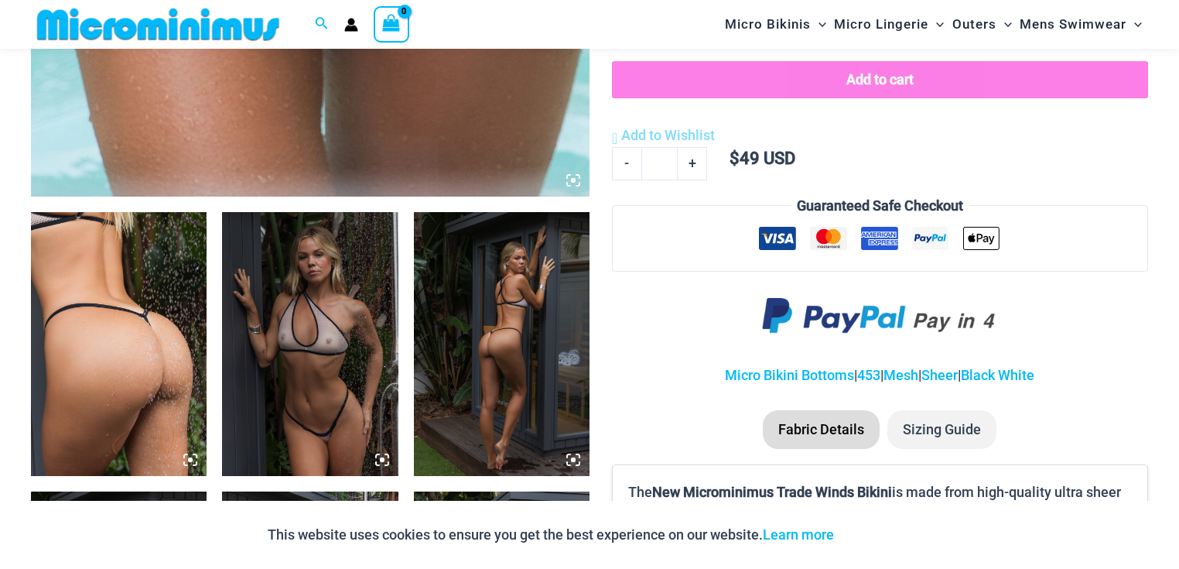
scroll to position [789, 0]
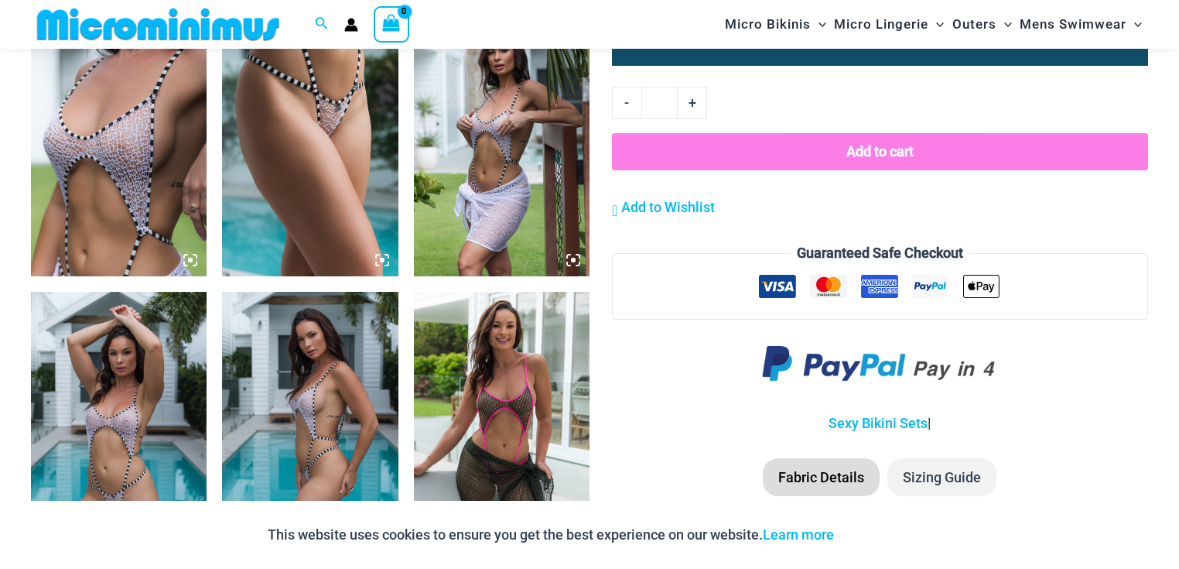
scroll to position [1268, 0]
click at [328, 171] on img at bounding box center [310, 144] width 176 height 264
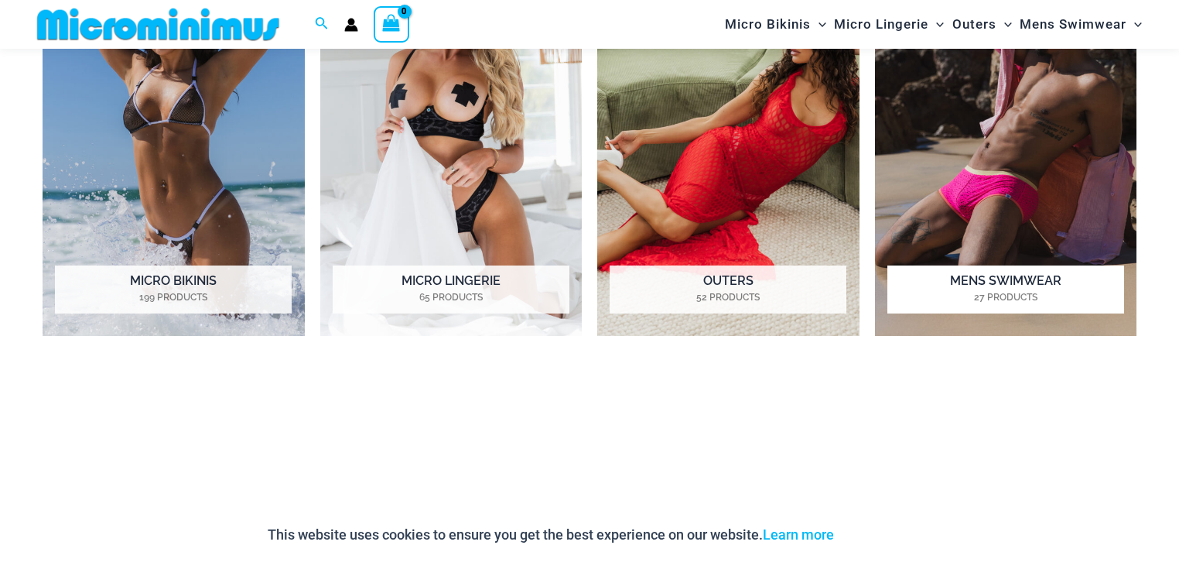
scroll to position [1346, 0]
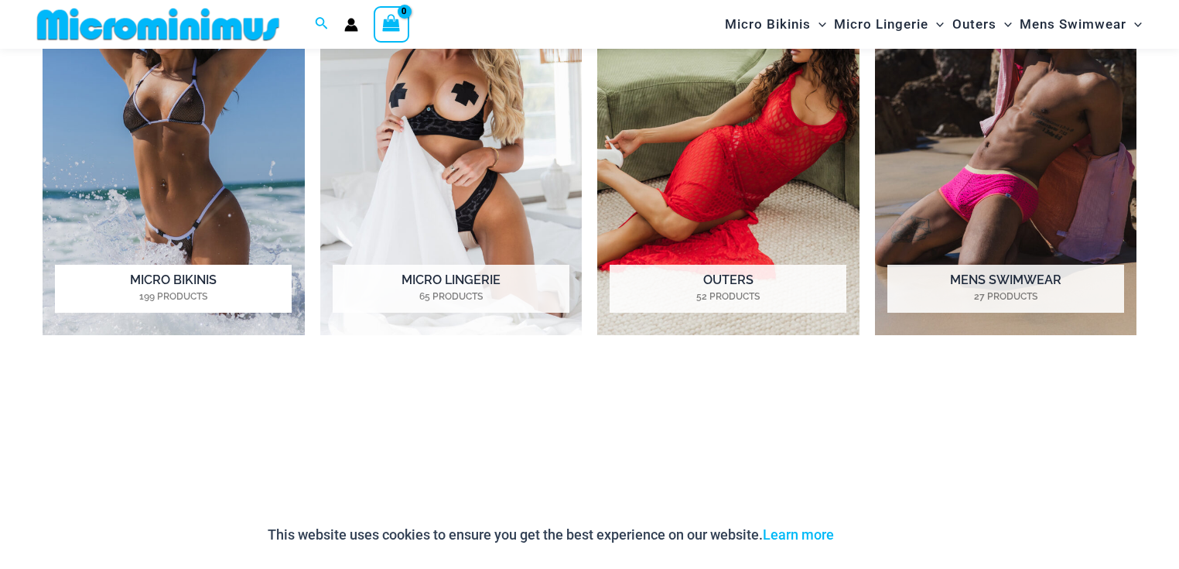
click at [183, 198] on img "Visit product category Micro Bikinis" at bounding box center [174, 133] width 262 height 404
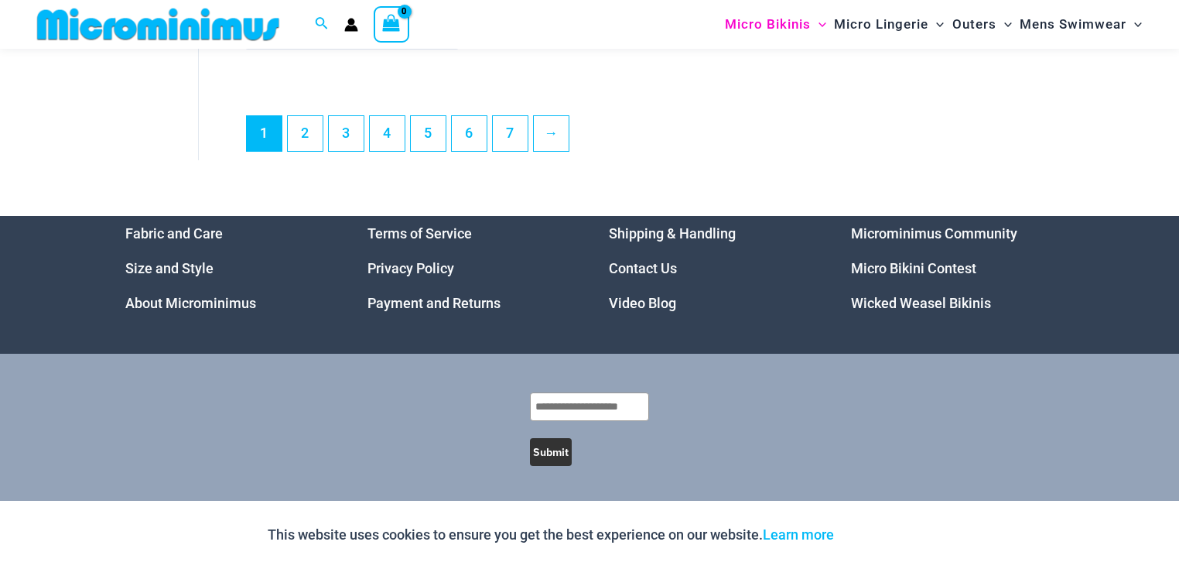
scroll to position [4790, 0]
click at [446, 116] on link "5" at bounding box center [428, 133] width 35 height 36
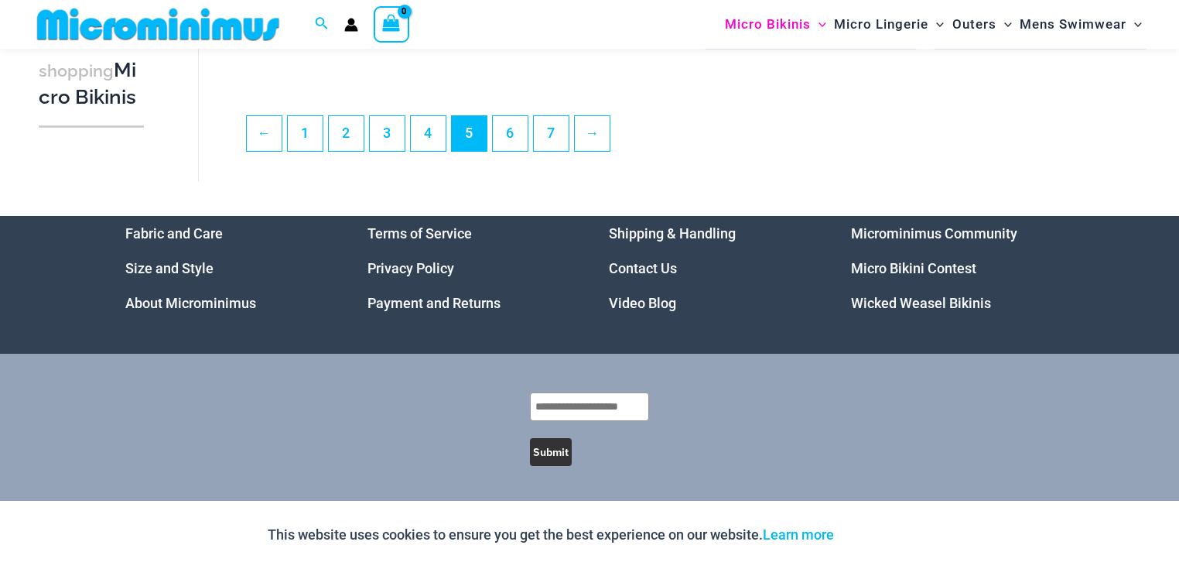
scroll to position [3946, 0]
click at [405, 151] on link "3" at bounding box center [387, 133] width 35 height 36
click at [446, 124] on link "4" at bounding box center [428, 133] width 35 height 36
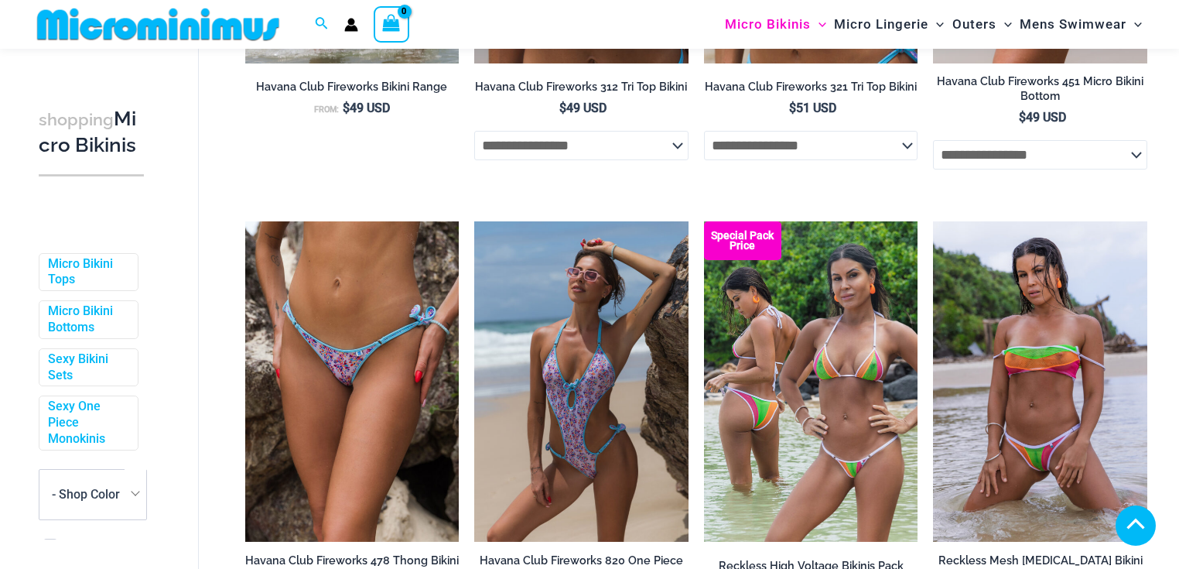
scroll to position [728, 0]
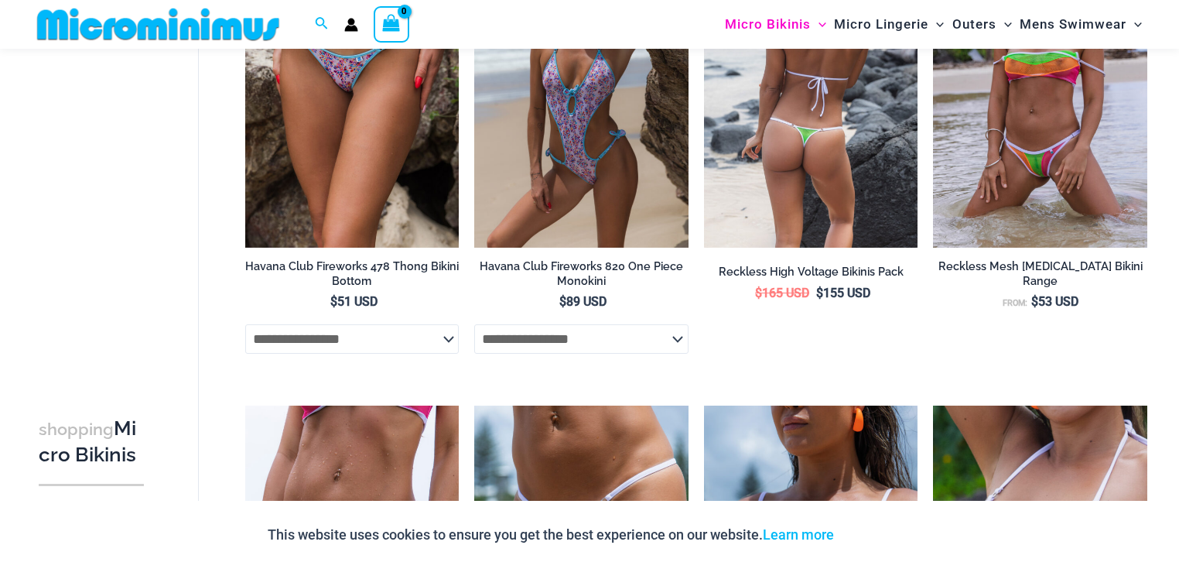
click at [746, 371] on li "Special Pack Price Reckless [MEDICAL_DATA] Bikinis Pack $ 165 USD Original pric…" at bounding box center [811, 148] width 214 height 443
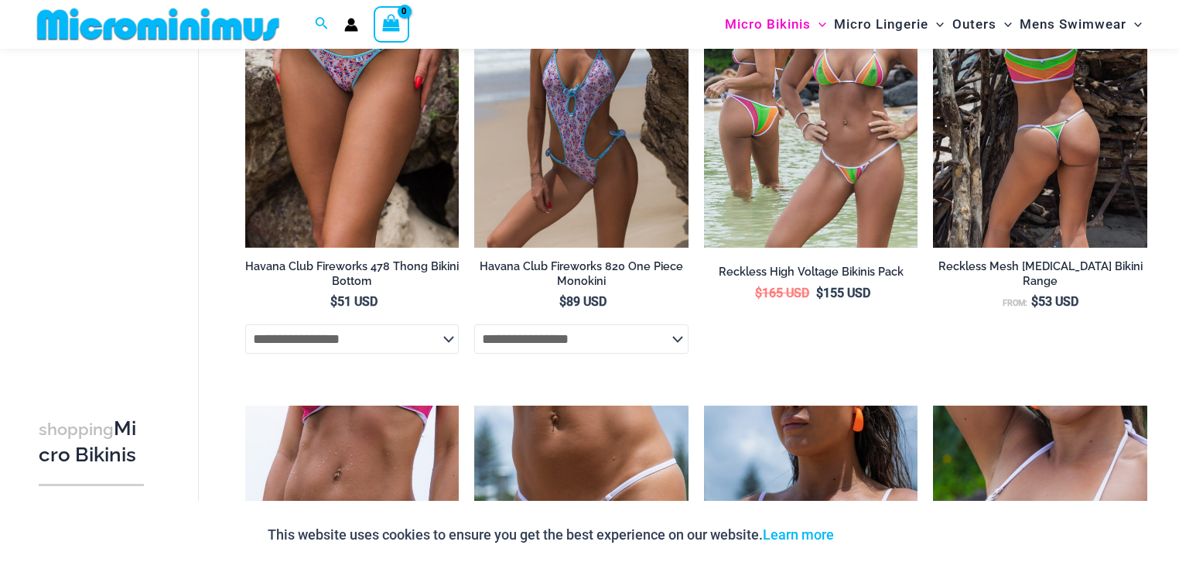
click at [939, 371] on li "Reckless Mesh [MEDICAL_DATA] Bikini Range From: $ 53 USD" at bounding box center [1040, 148] width 214 height 443
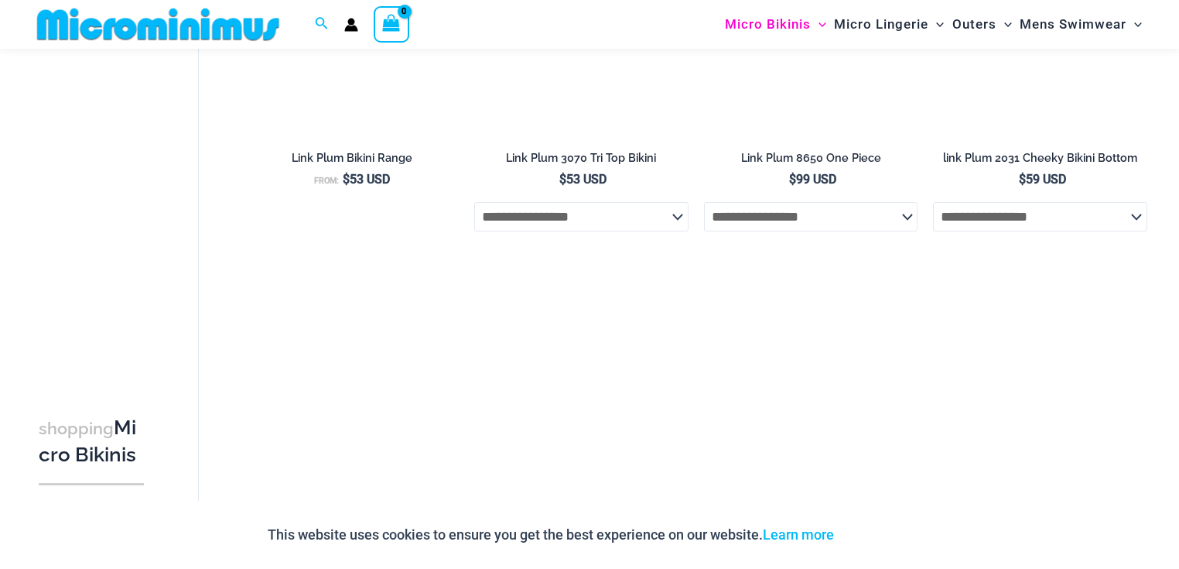
scroll to position [2276, 0]
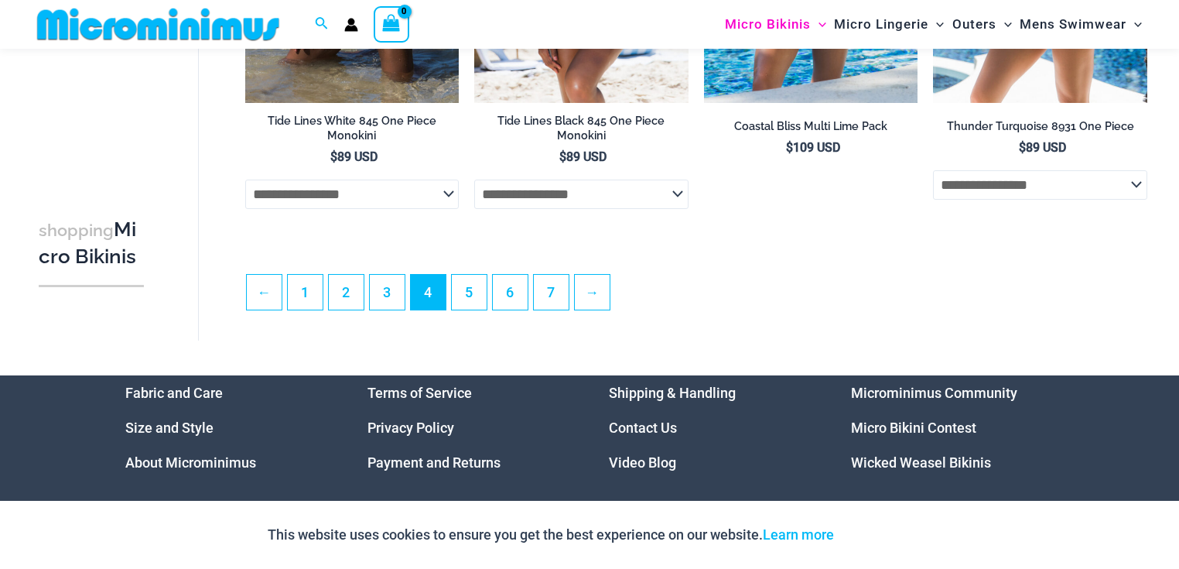
scroll to position [3727, 0]
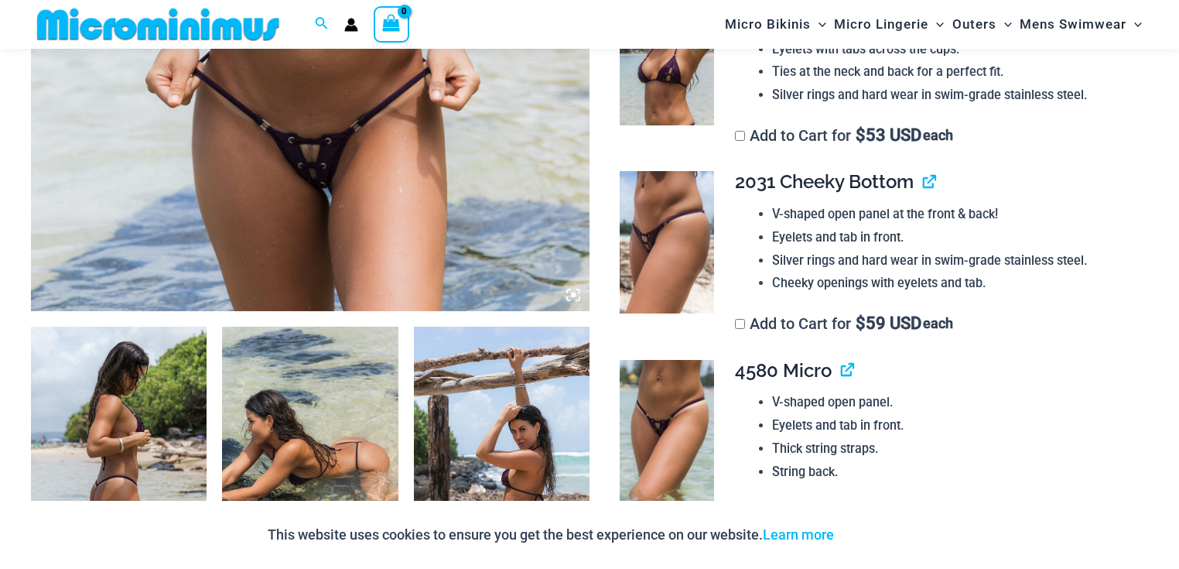
scroll to position [672, 0]
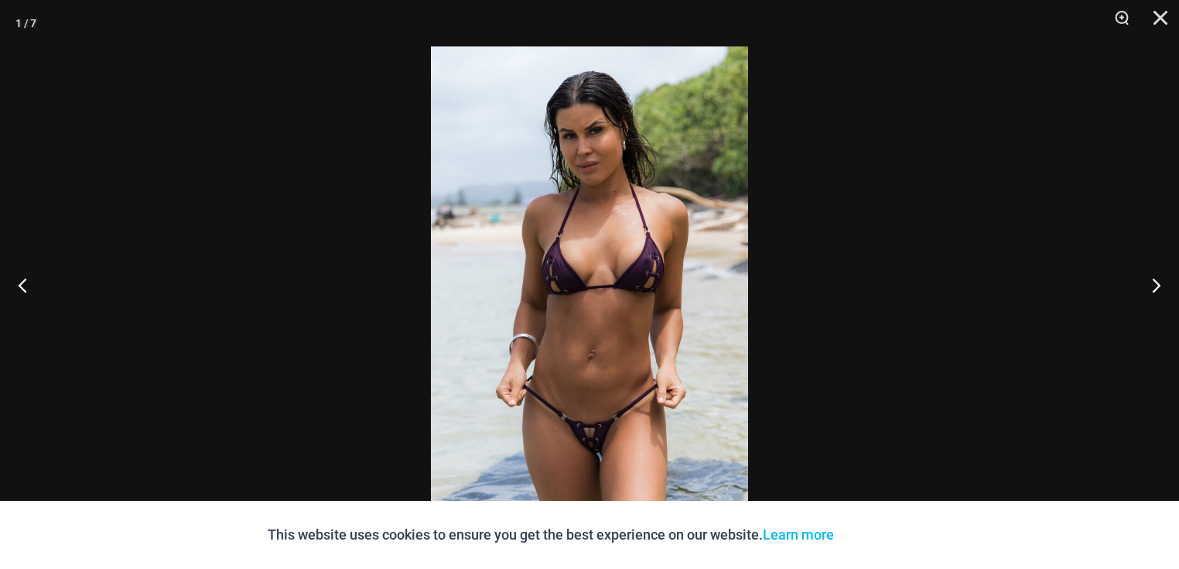
click at [605, 238] on img at bounding box center [589, 284] width 317 height 476
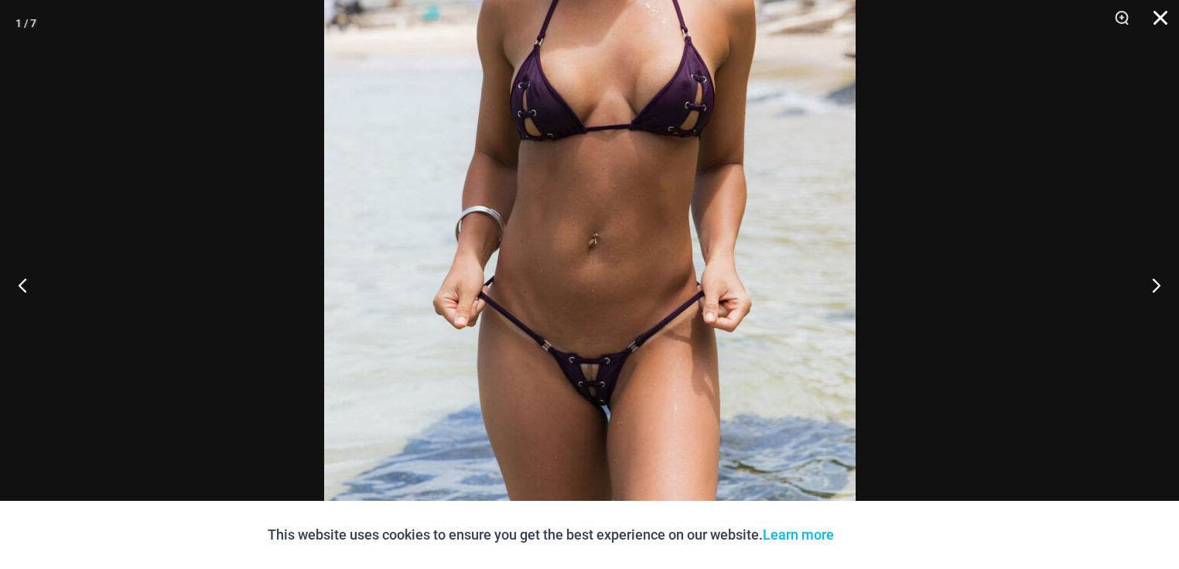
click at [1162, 9] on button "Close" at bounding box center [1155, 23] width 39 height 46
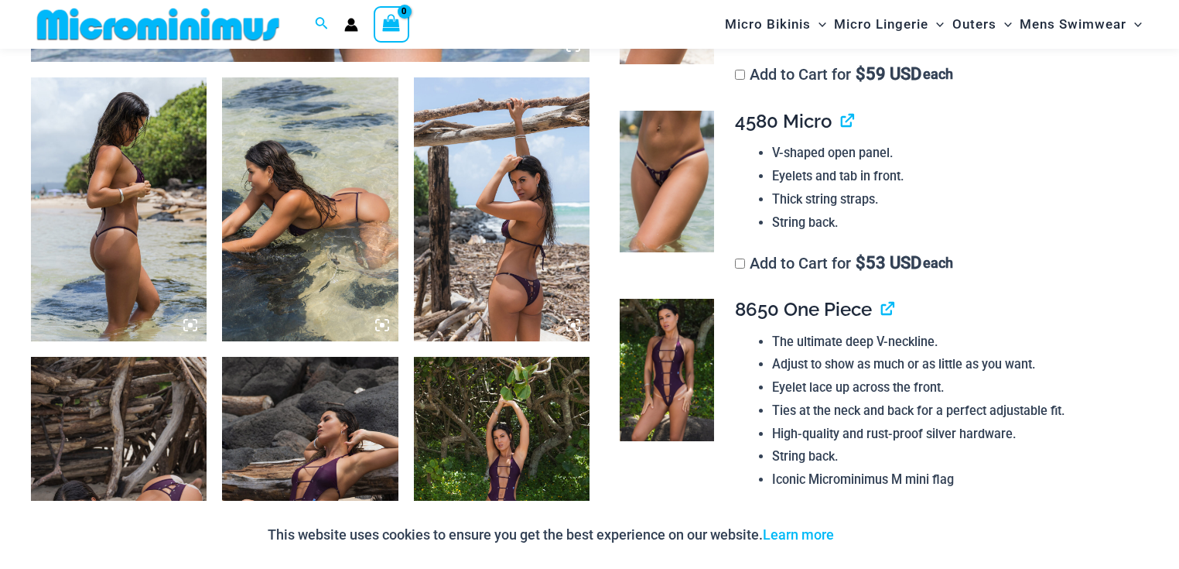
scroll to position [1160, 0]
